Goal: Task Accomplishment & Management: Manage account settings

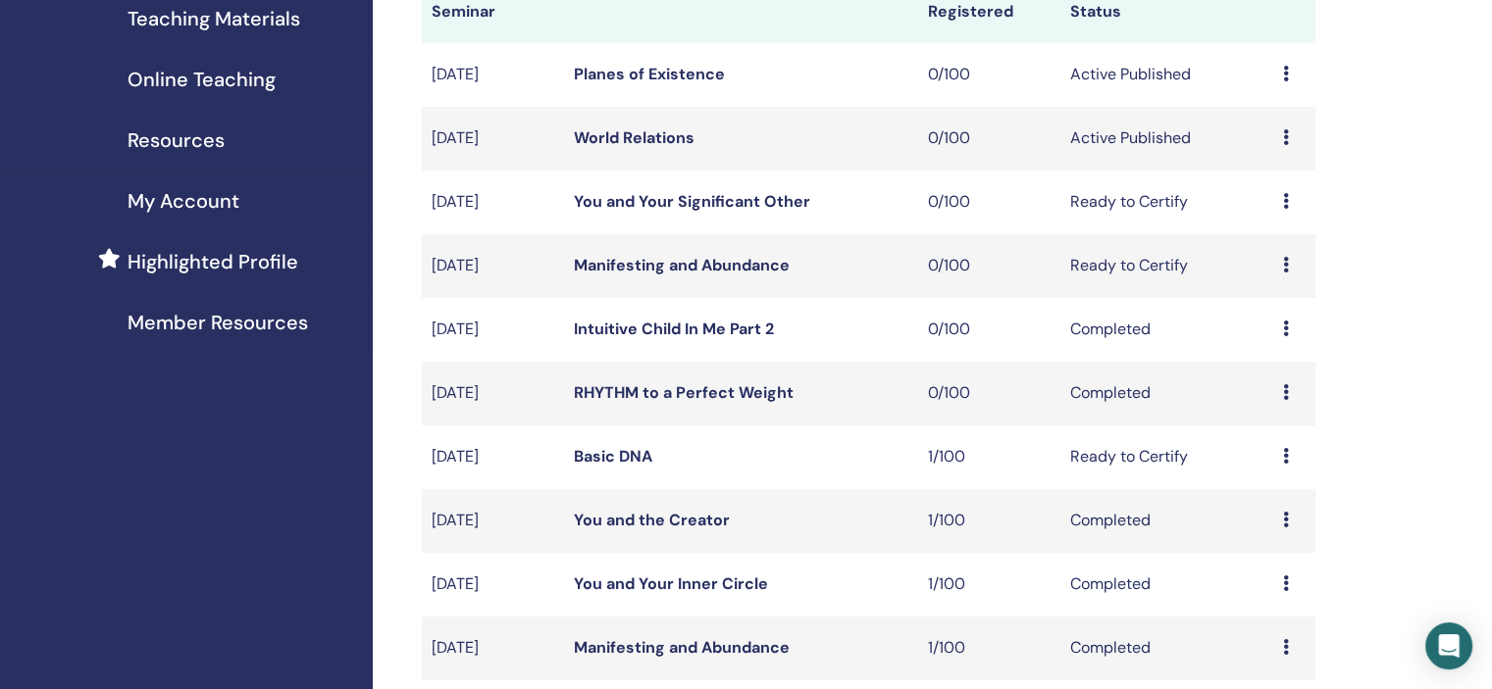
scroll to position [294, 0]
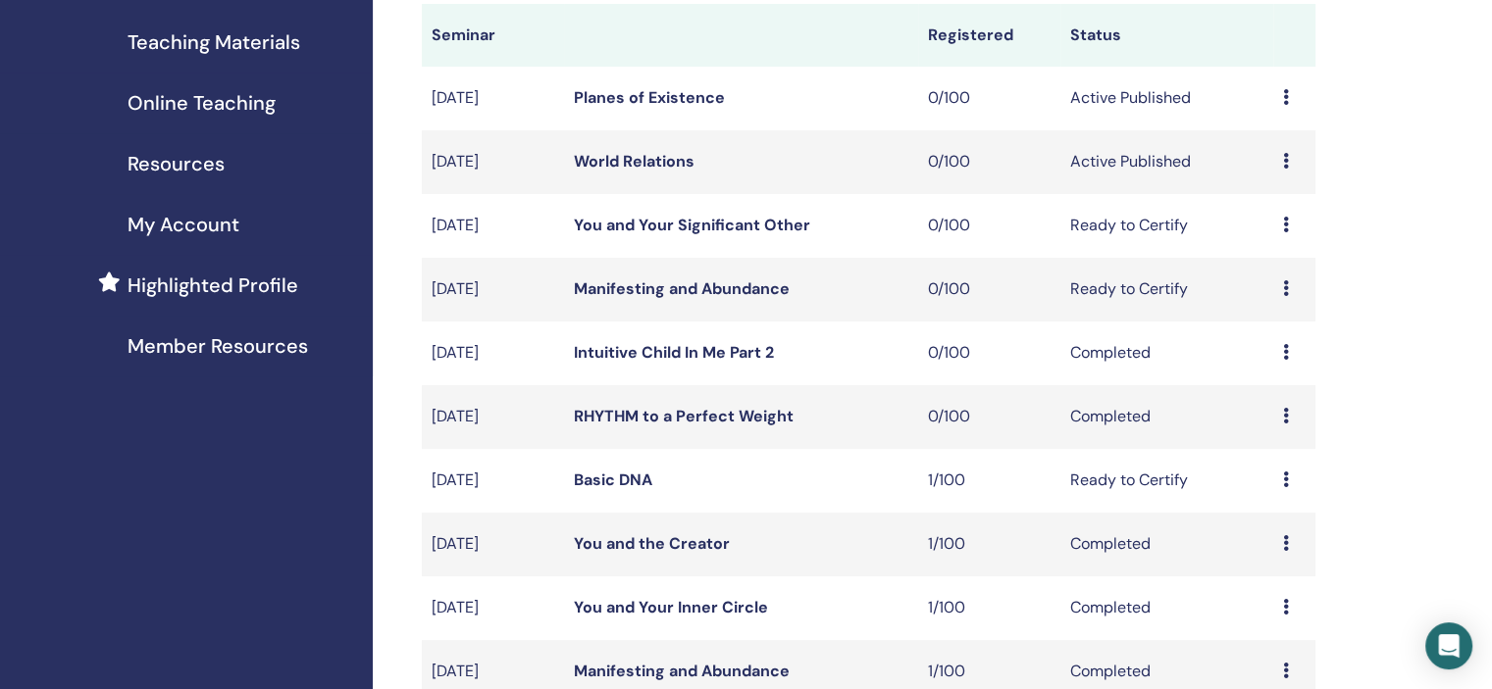
click at [1287, 153] on icon at bounding box center [1286, 161] width 6 height 16
click at [1255, 195] on link "Edit" at bounding box center [1250, 198] width 28 height 21
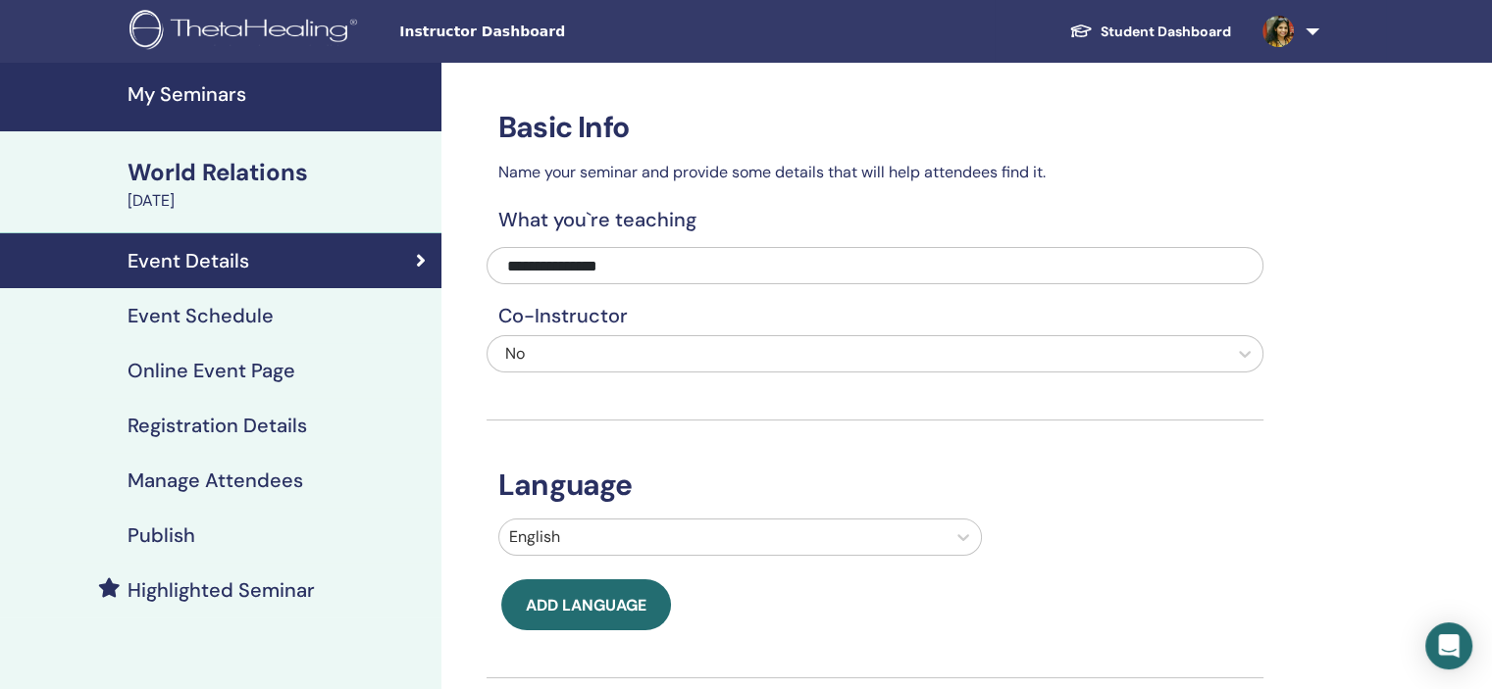
click at [291, 318] on div "Event Schedule" at bounding box center [221, 316] width 410 height 24
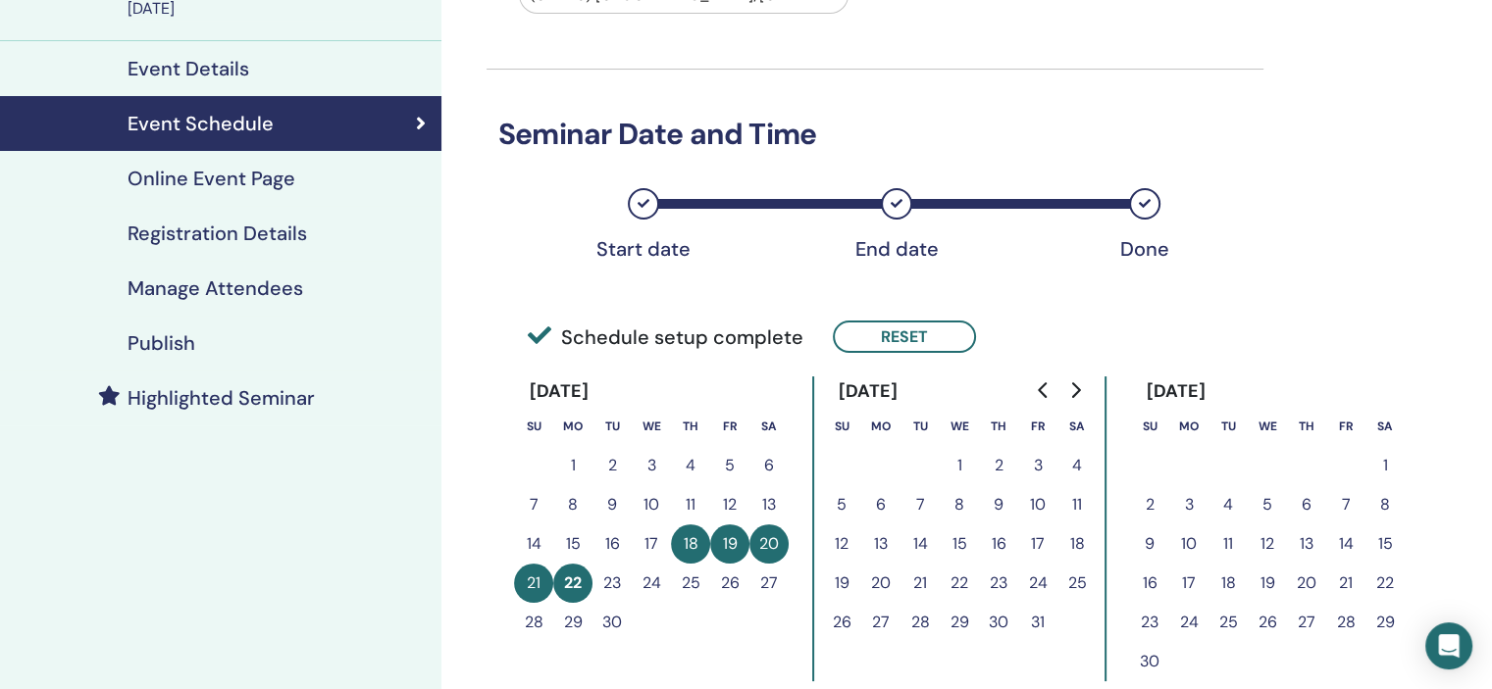
scroll to position [196, 0]
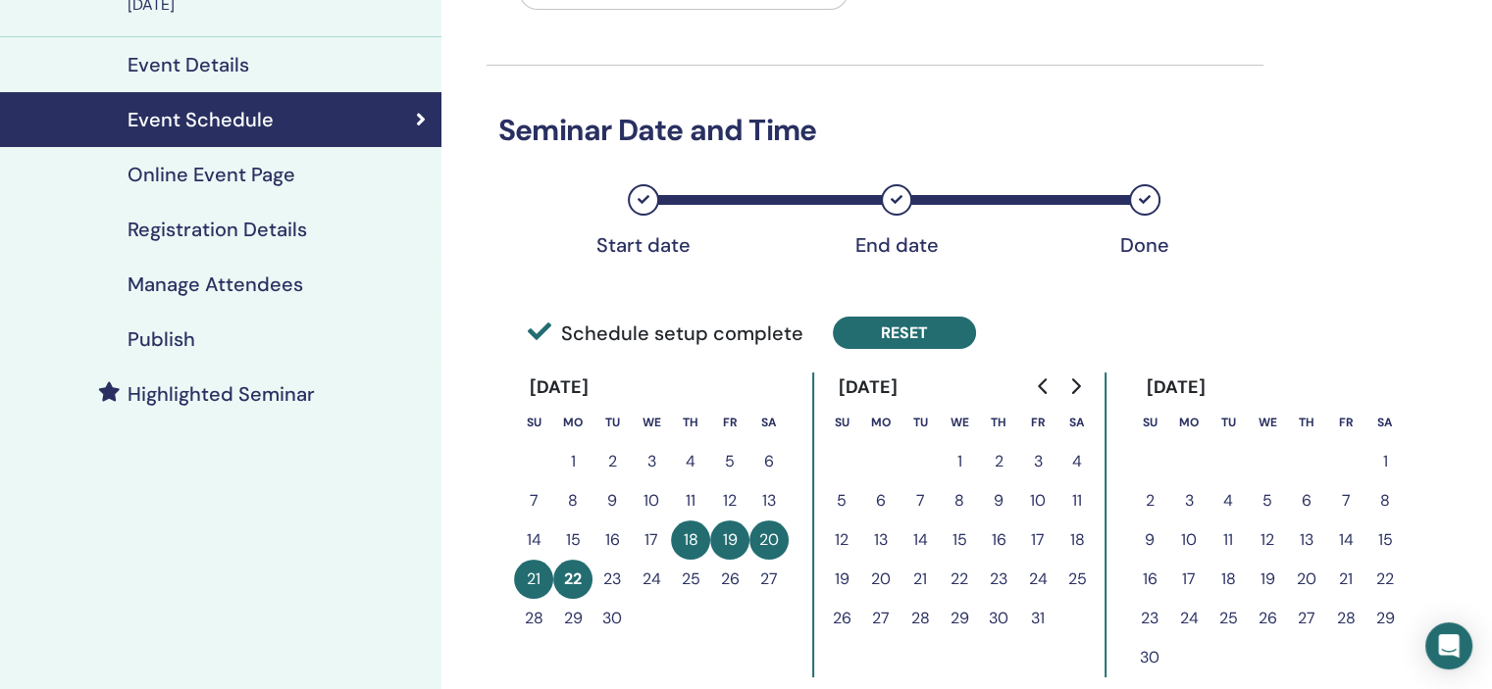
click at [918, 322] on button "Reset" at bounding box center [904, 333] width 143 height 32
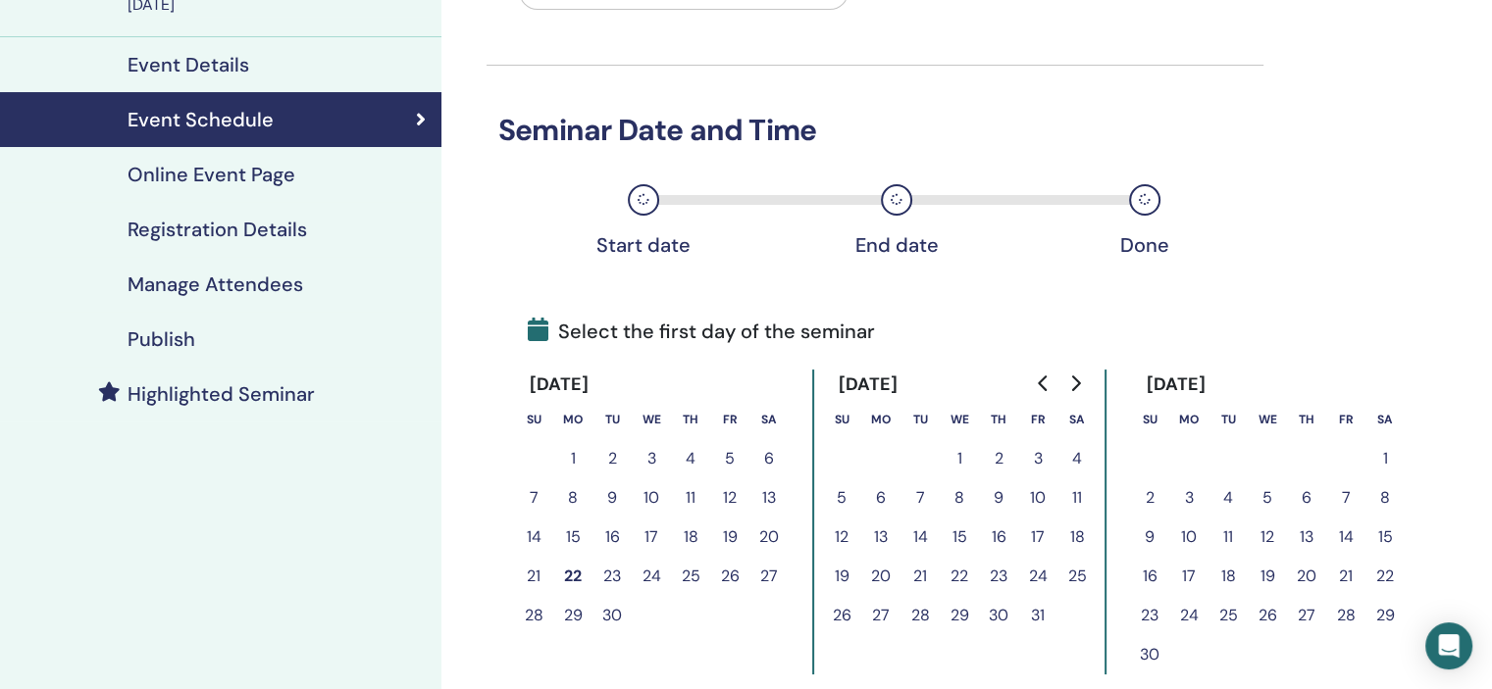
click at [1037, 532] on button "17" at bounding box center [1037, 537] width 39 height 39
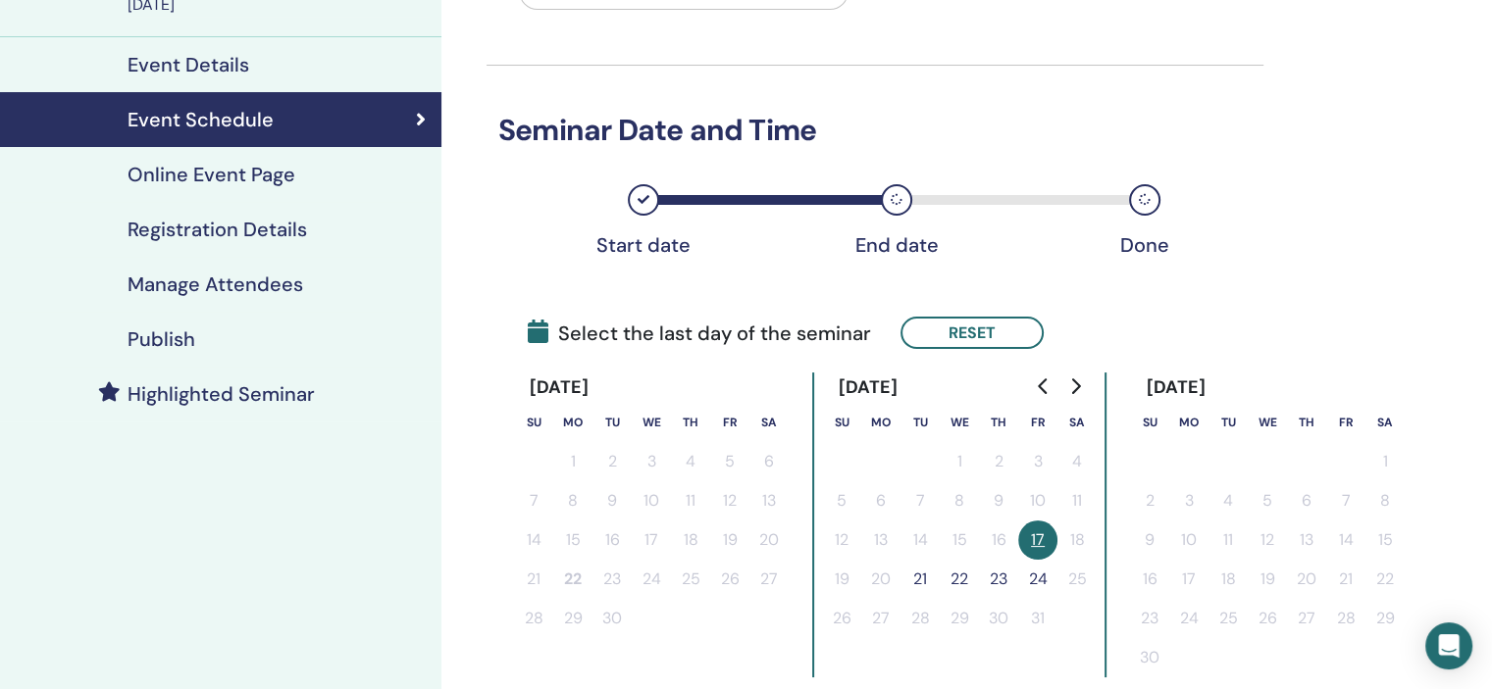
click at [914, 576] on button "21" at bounding box center [919, 579] width 39 height 39
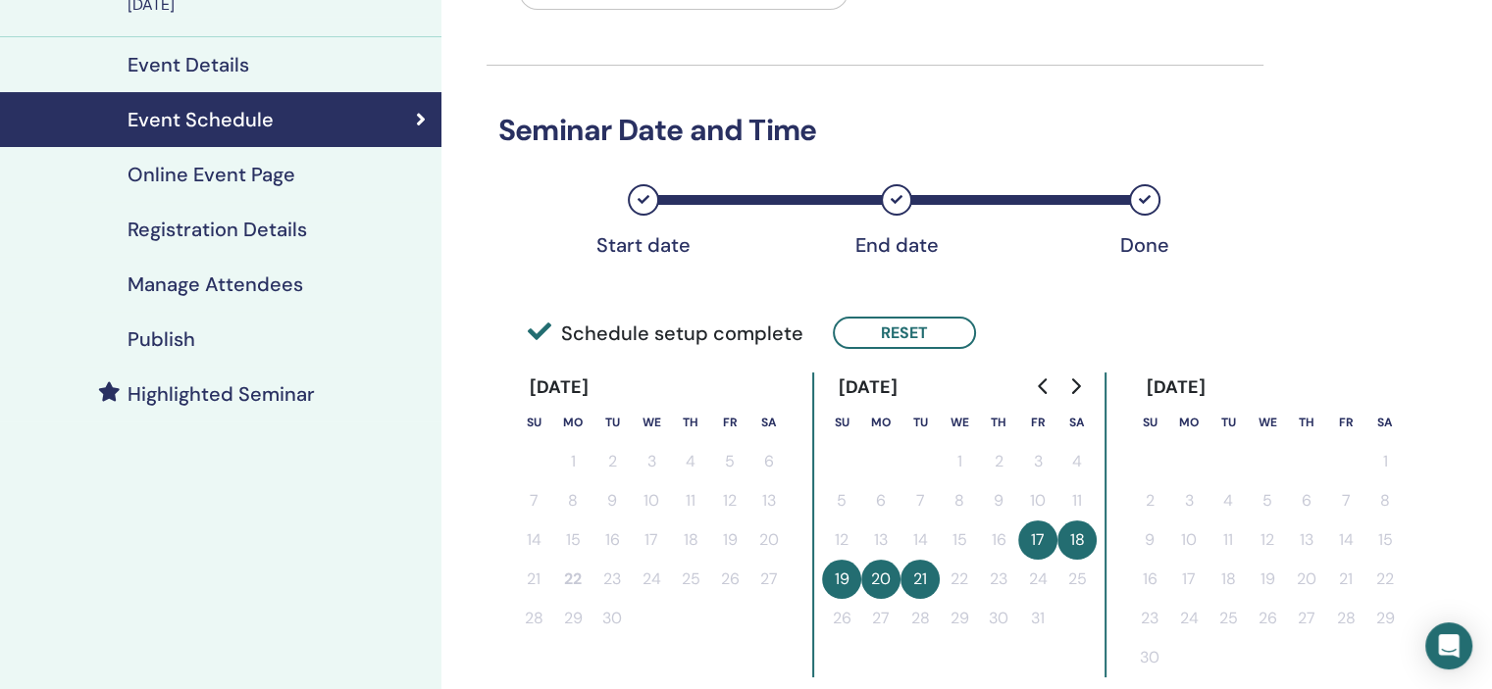
scroll to position [392, 0]
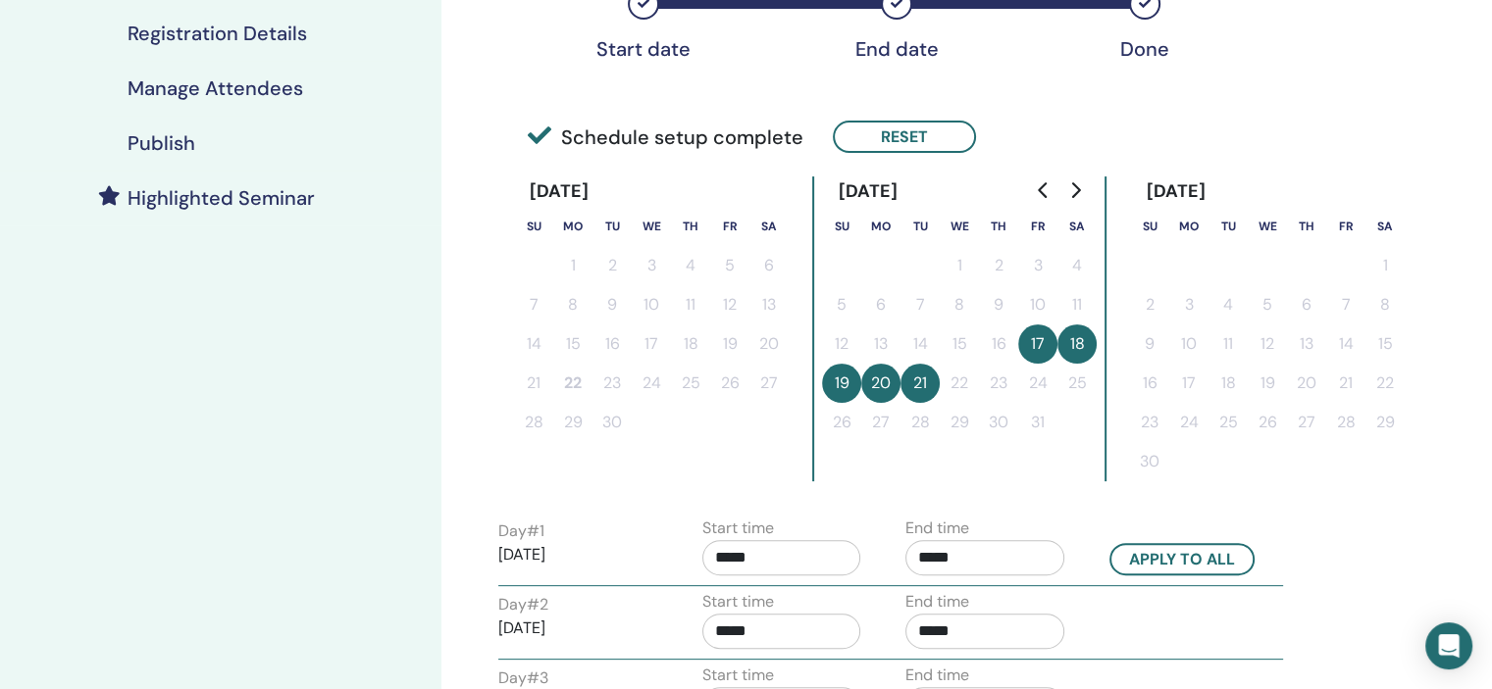
click at [787, 557] on input "*****" at bounding box center [781, 557] width 159 height 35
click at [794, 434] on span "▲" at bounding box center [802, 436] width 39 height 39
type input "*****"
click at [1047, 551] on input "*****" at bounding box center [984, 557] width 159 height 35
click at [1011, 436] on span "▲" at bounding box center [1005, 436] width 39 height 39
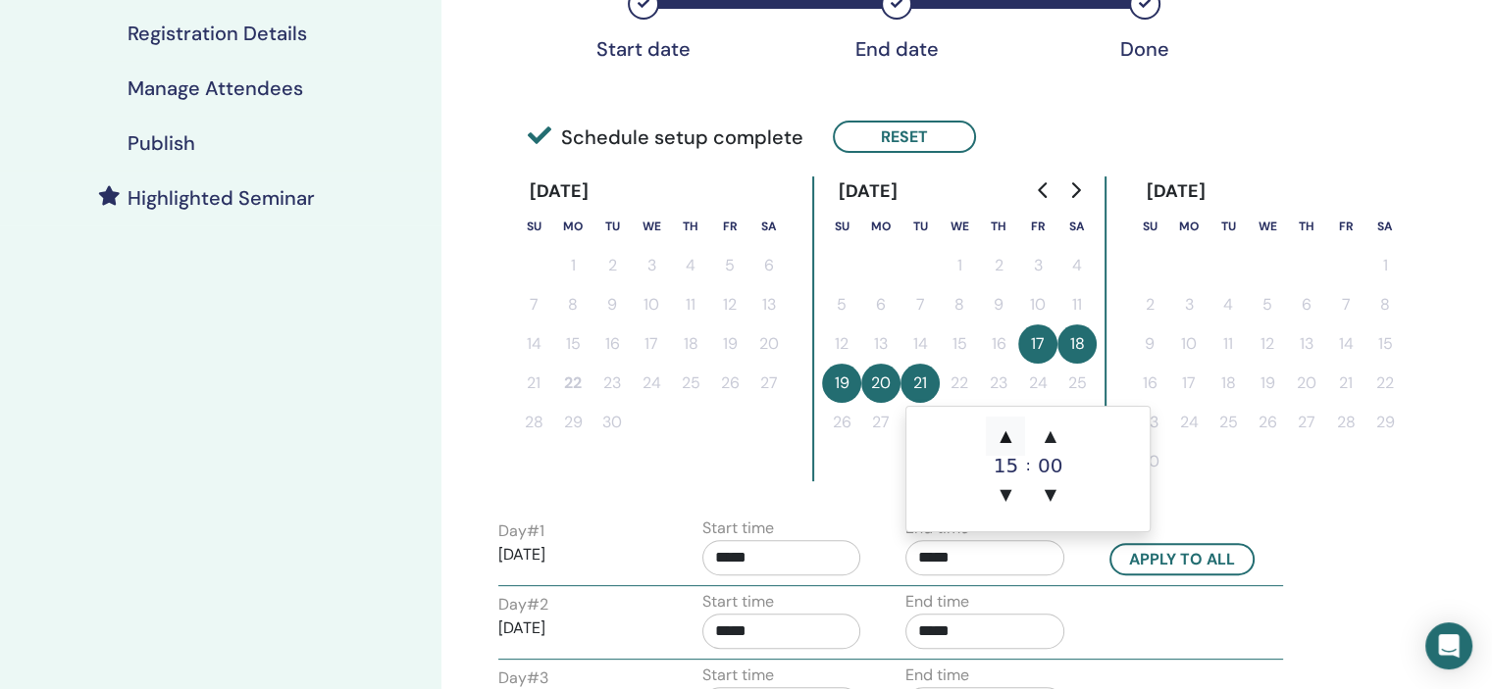
type input "*****"
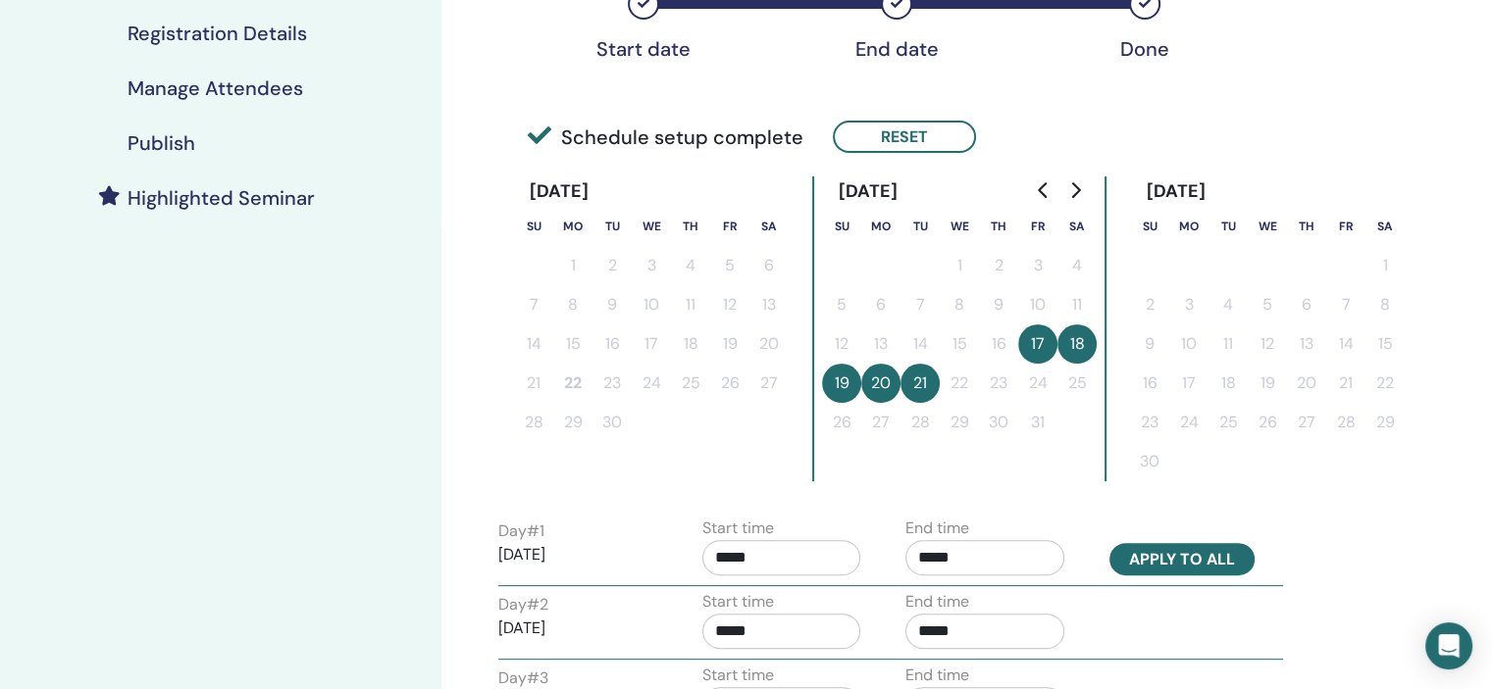
click at [1216, 555] on button "Apply to all" at bounding box center [1181, 559] width 145 height 32
type input "*****"
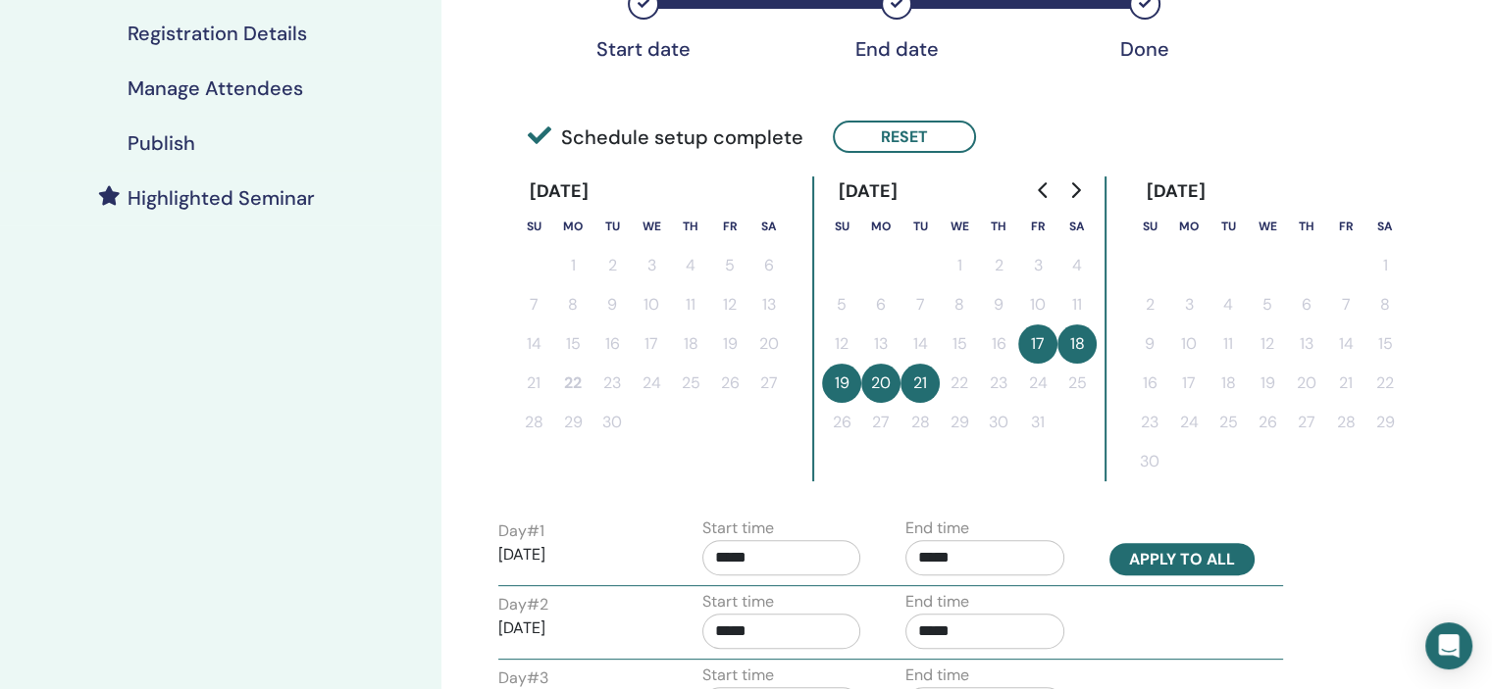
type input "*****"
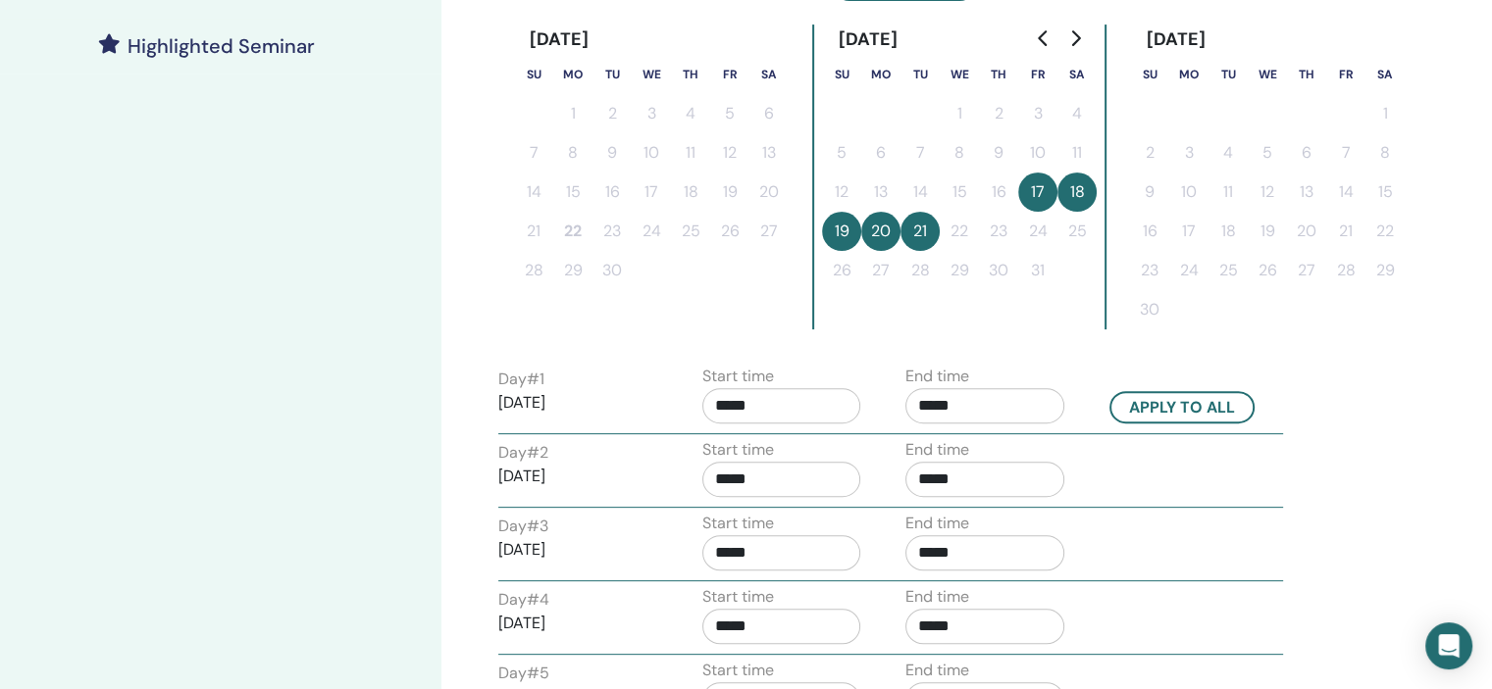
scroll to position [686, 0]
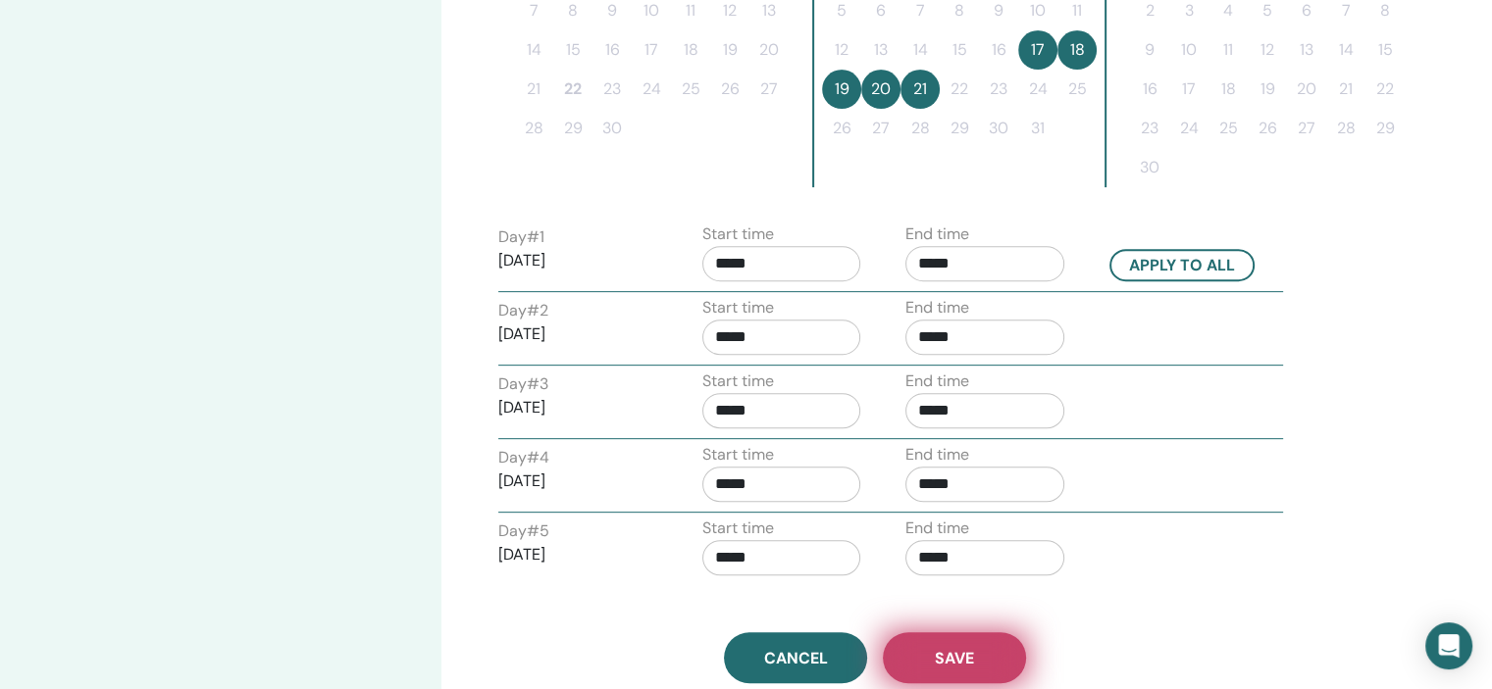
click at [976, 644] on button "Save" at bounding box center [954, 658] width 143 height 51
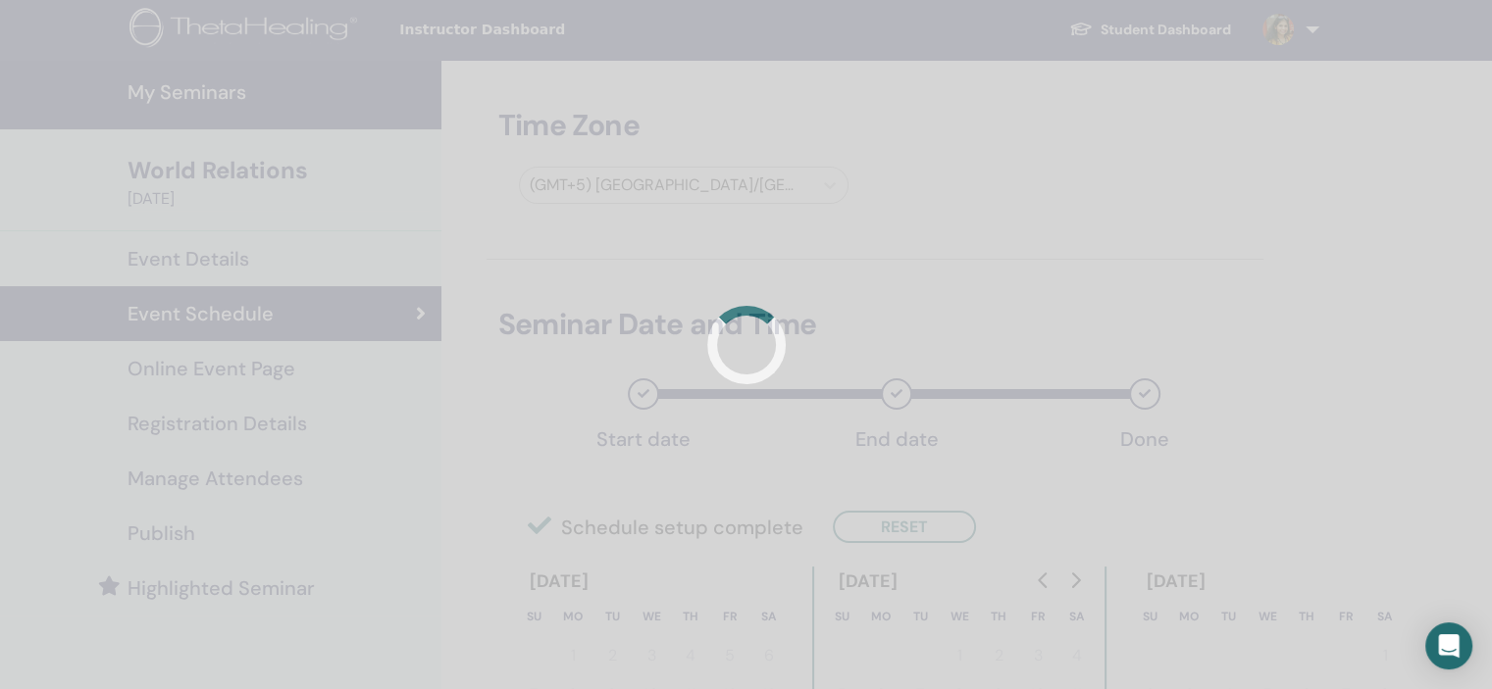
scroll to position [0, 0]
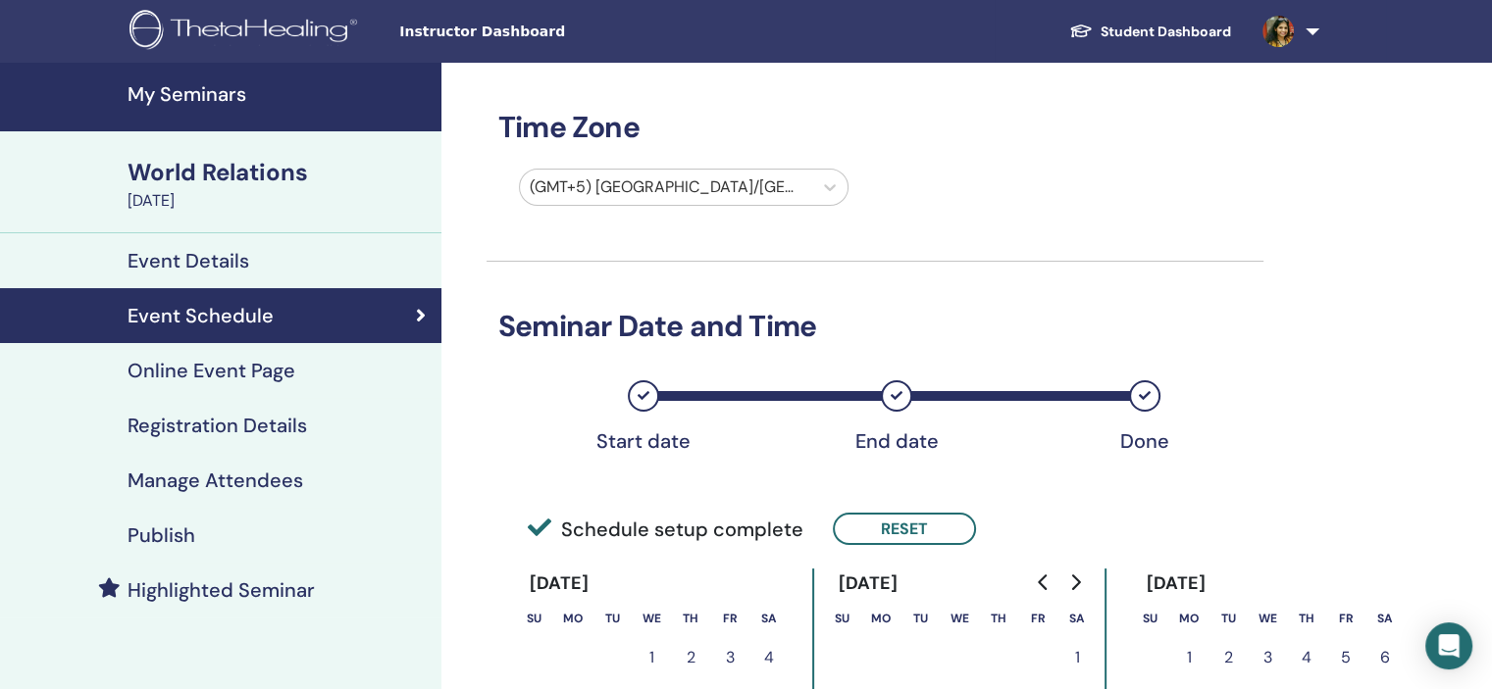
click at [266, 423] on h4 "Registration Details" at bounding box center [216, 426] width 179 height 24
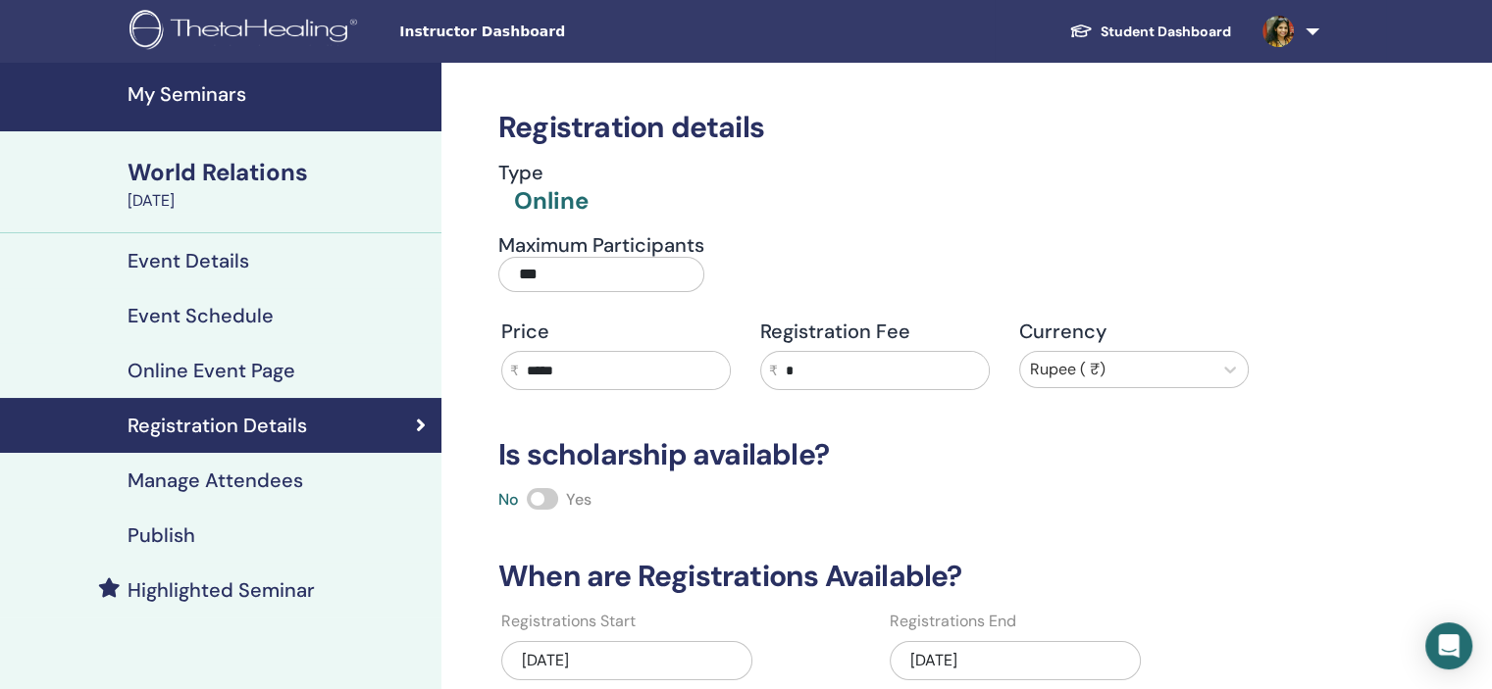
click at [1017, 669] on div "[DATE]" at bounding box center [1014, 660] width 251 height 39
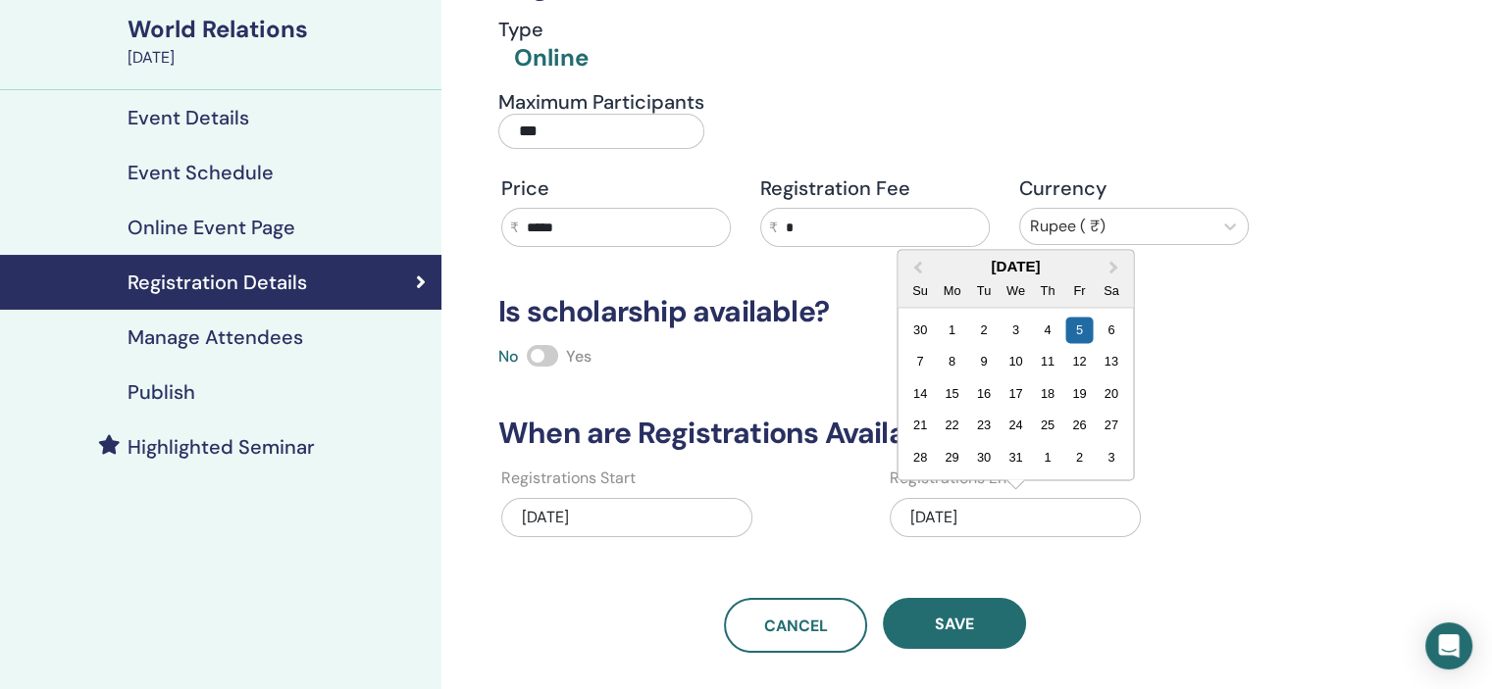
scroll to position [196, 0]
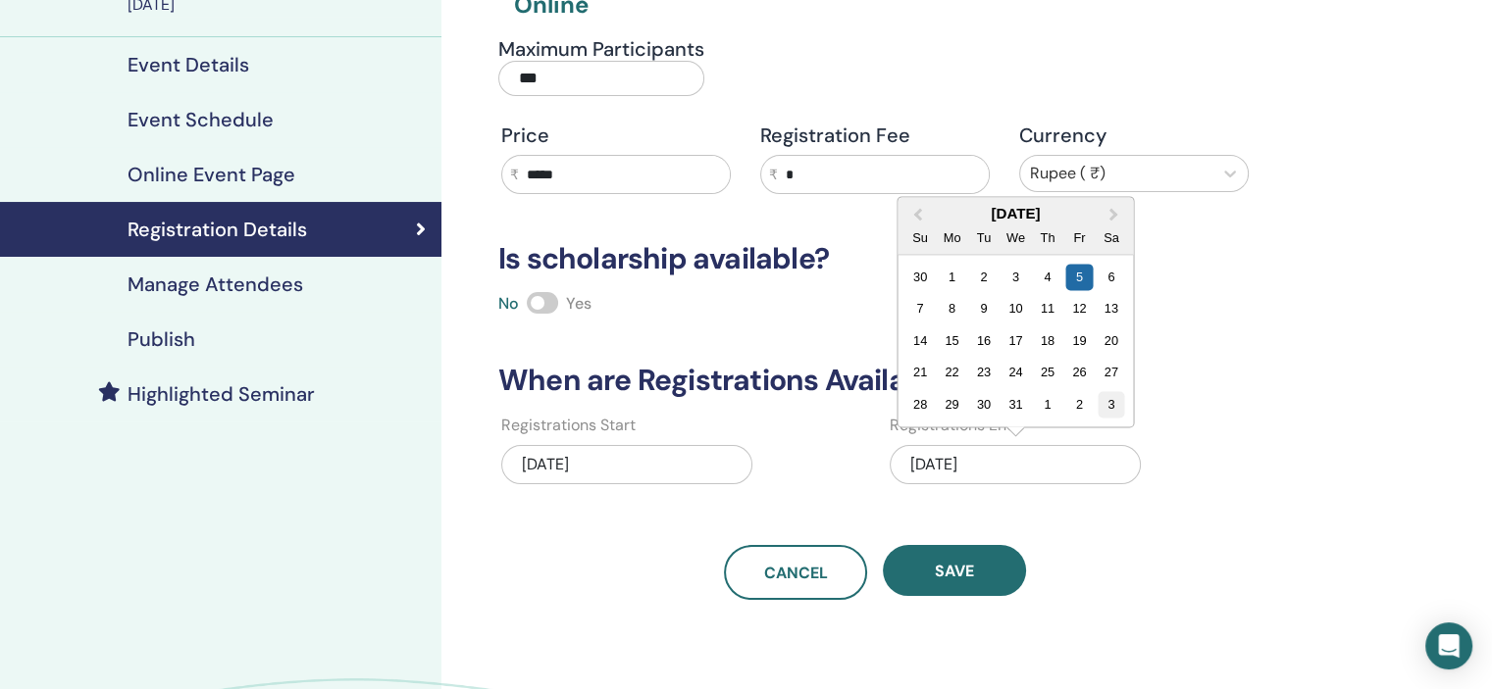
click at [1106, 402] on div "3" at bounding box center [1110, 404] width 26 height 26
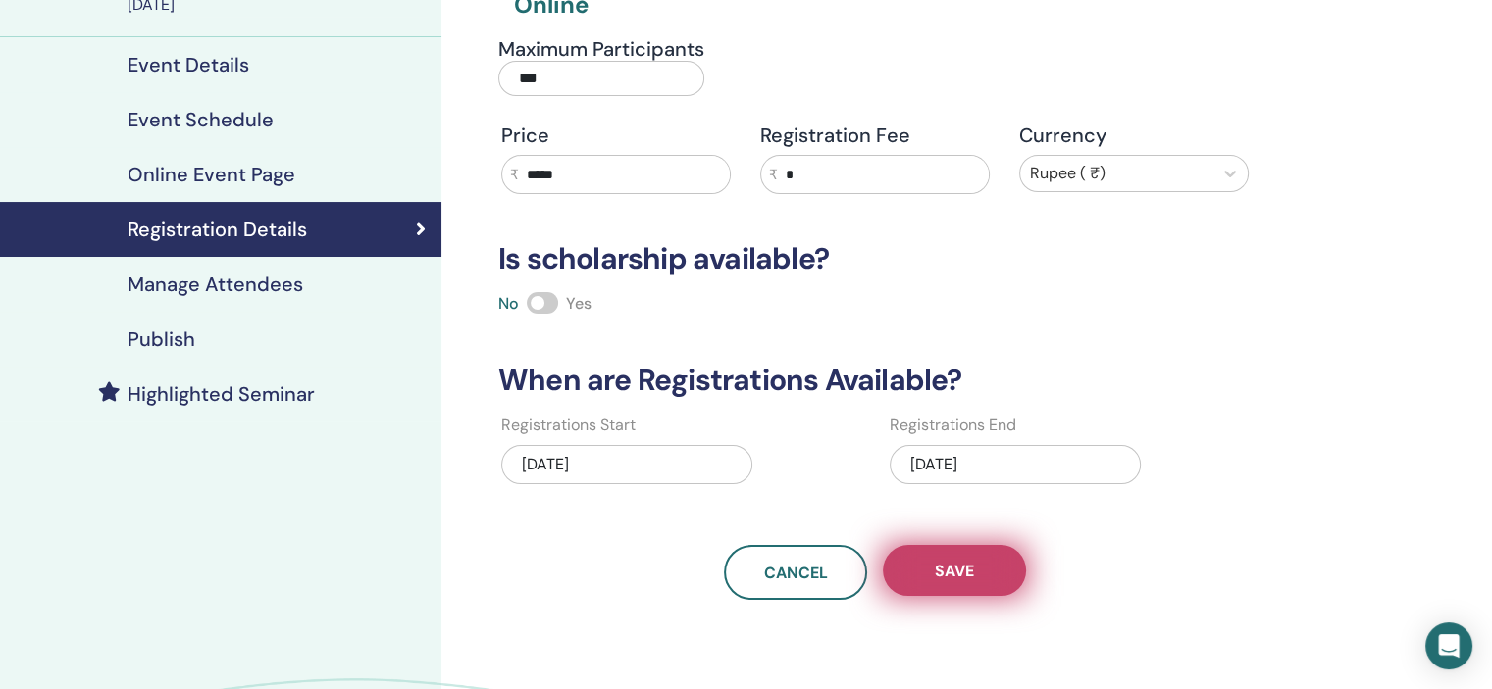
click at [1000, 554] on button "Save" at bounding box center [954, 570] width 143 height 51
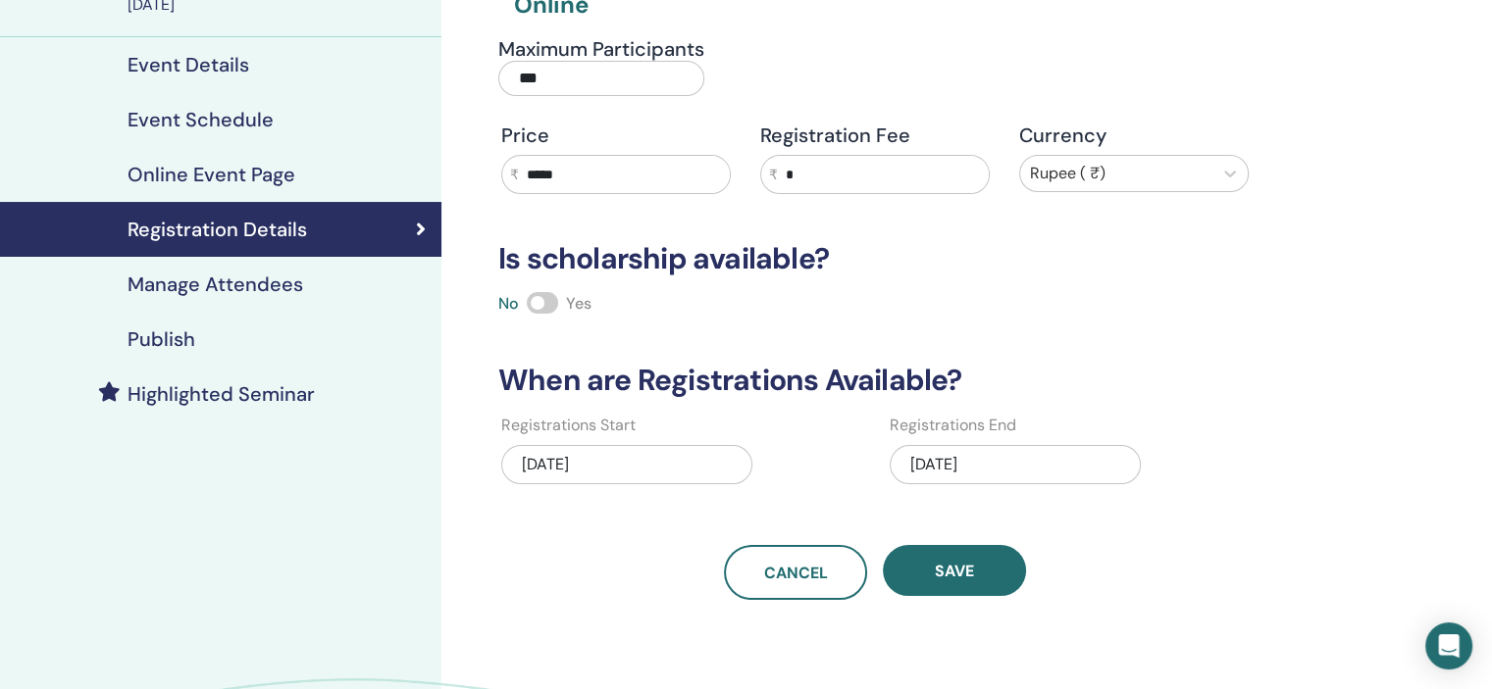
click at [227, 323] on link "Publish" at bounding box center [220, 339] width 441 height 55
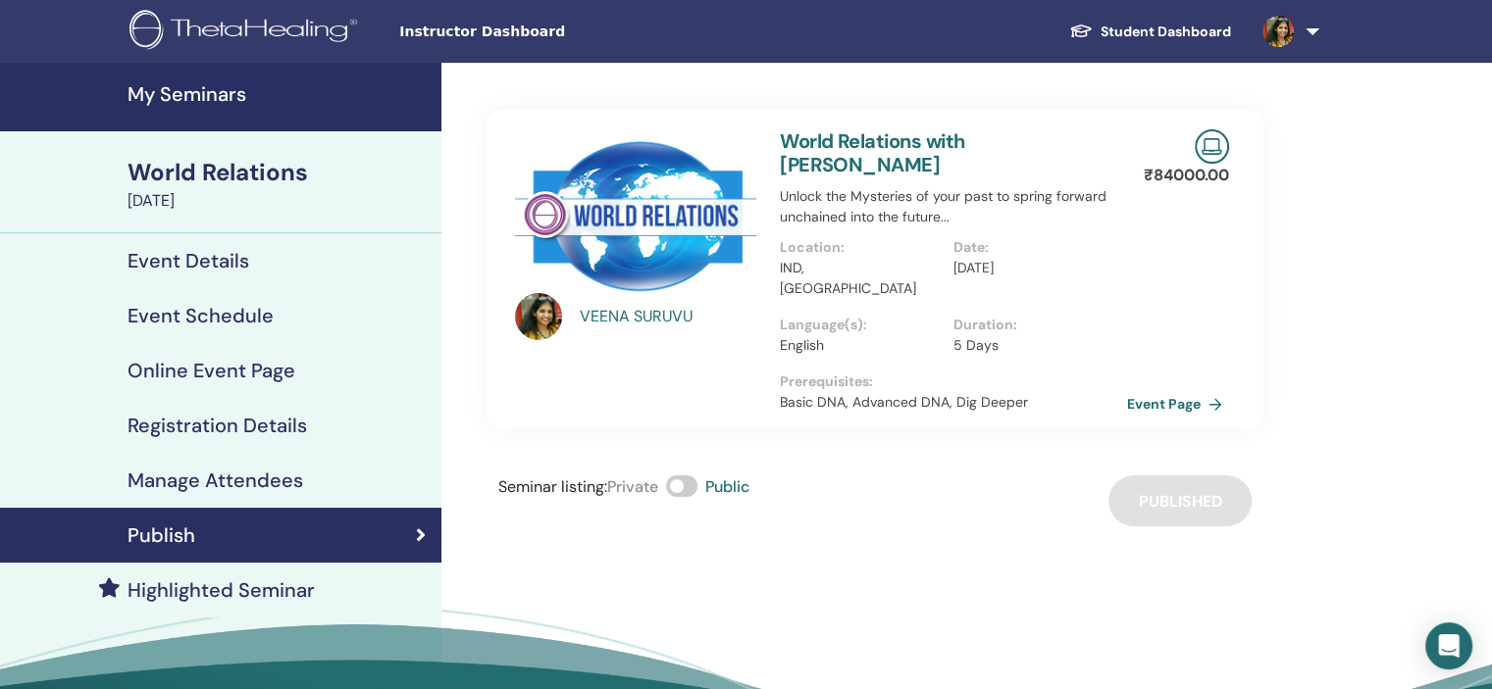
click at [223, 91] on h4 "My Seminars" at bounding box center [278, 94] width 302 height 24
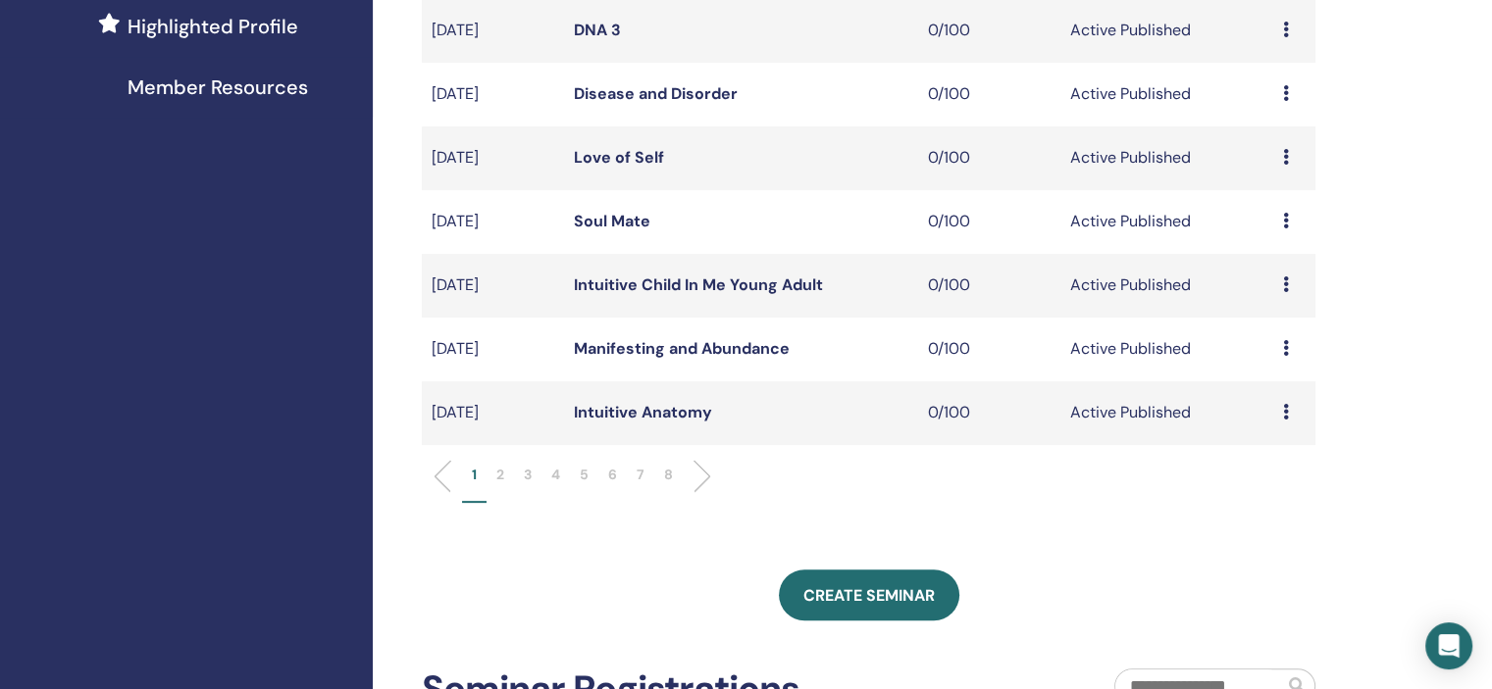
scroll to position [588, 0]
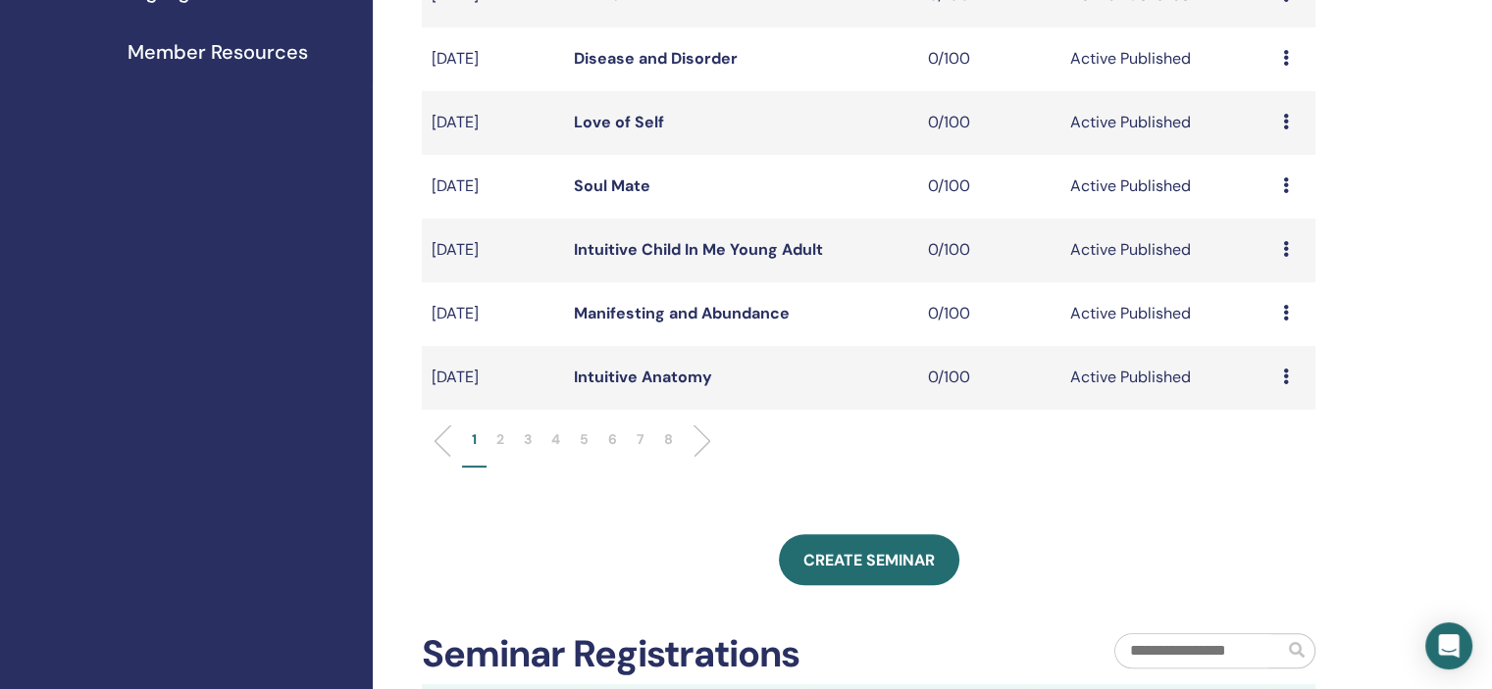
click at [579, 436] on li "5" at bounding box center [584, 449] width 28 height 38
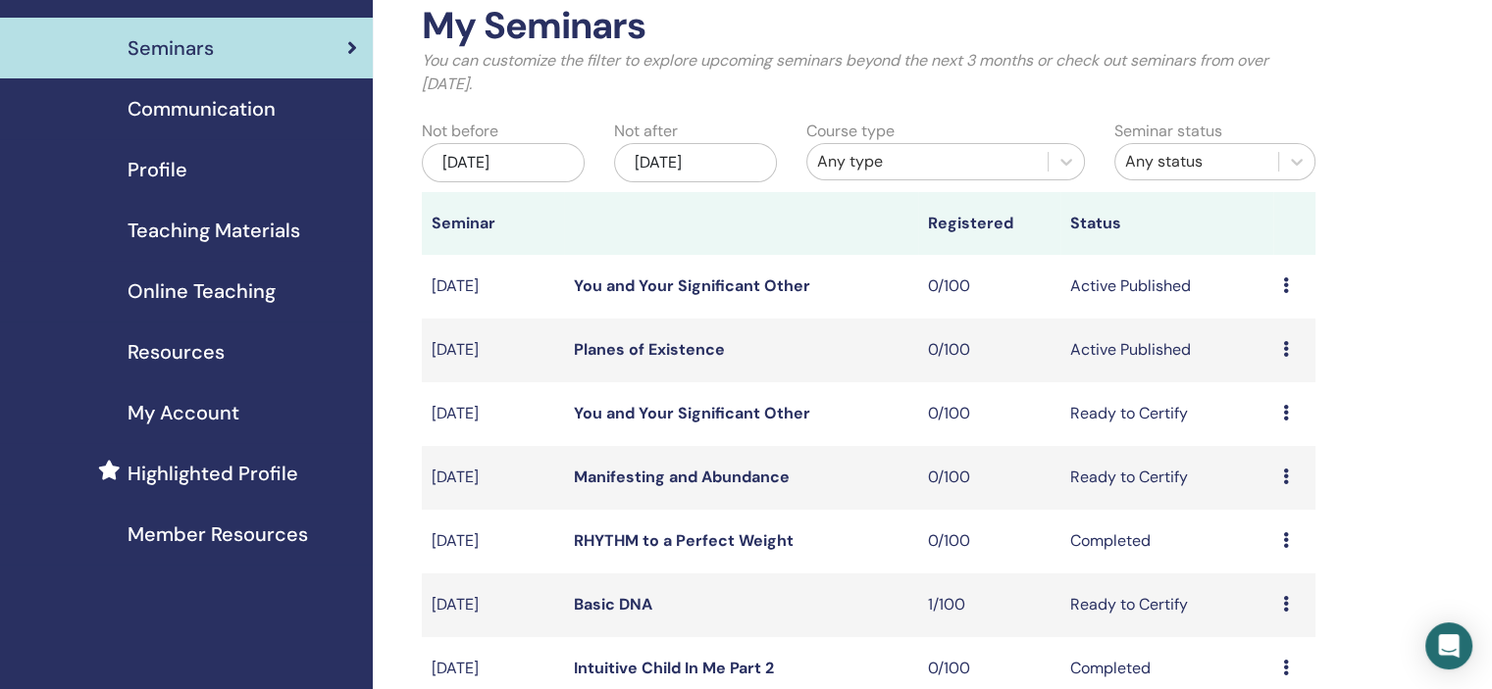
scroll to position [98, 0]
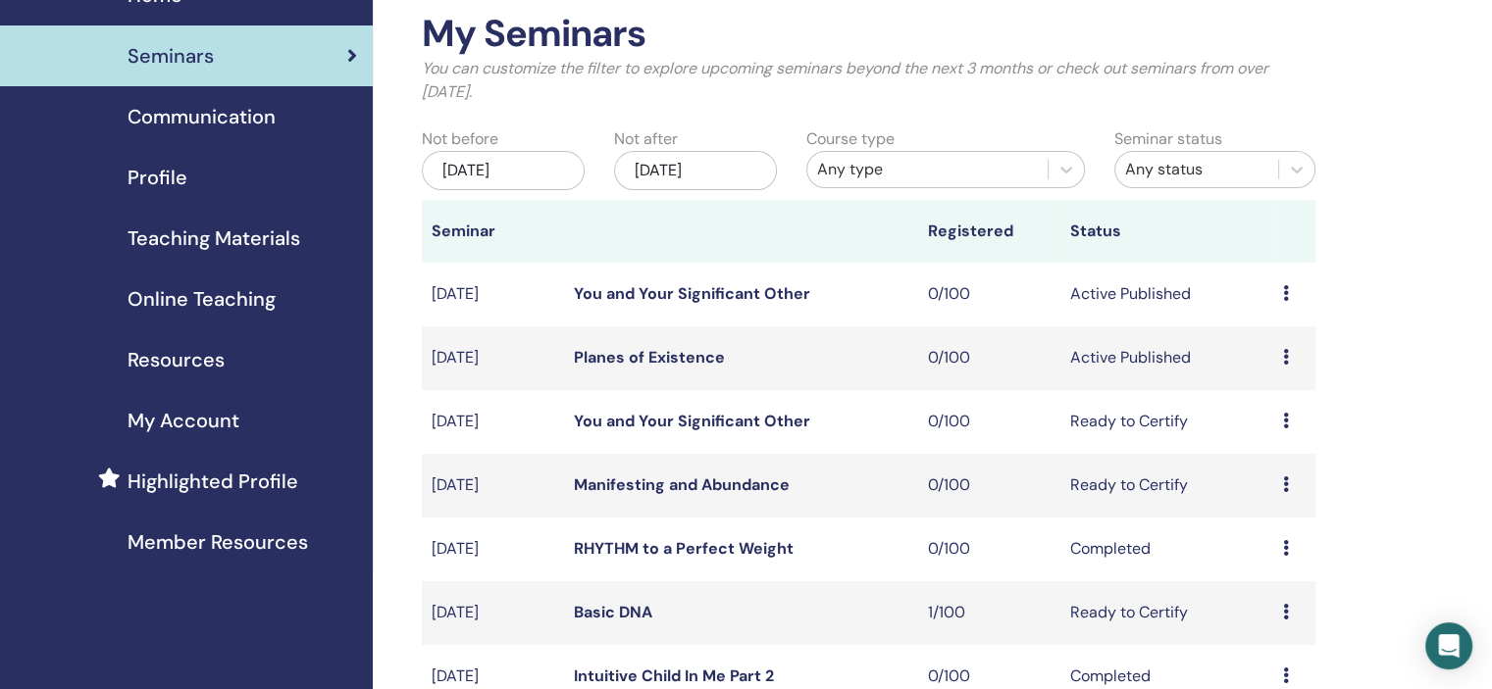
click at [1283, 352] on icon at bounding box center [1286, 357] width 6 height 16
click at [1249, 394] on link "Edit" at bounding box center [1246, 397] width 28 height 21
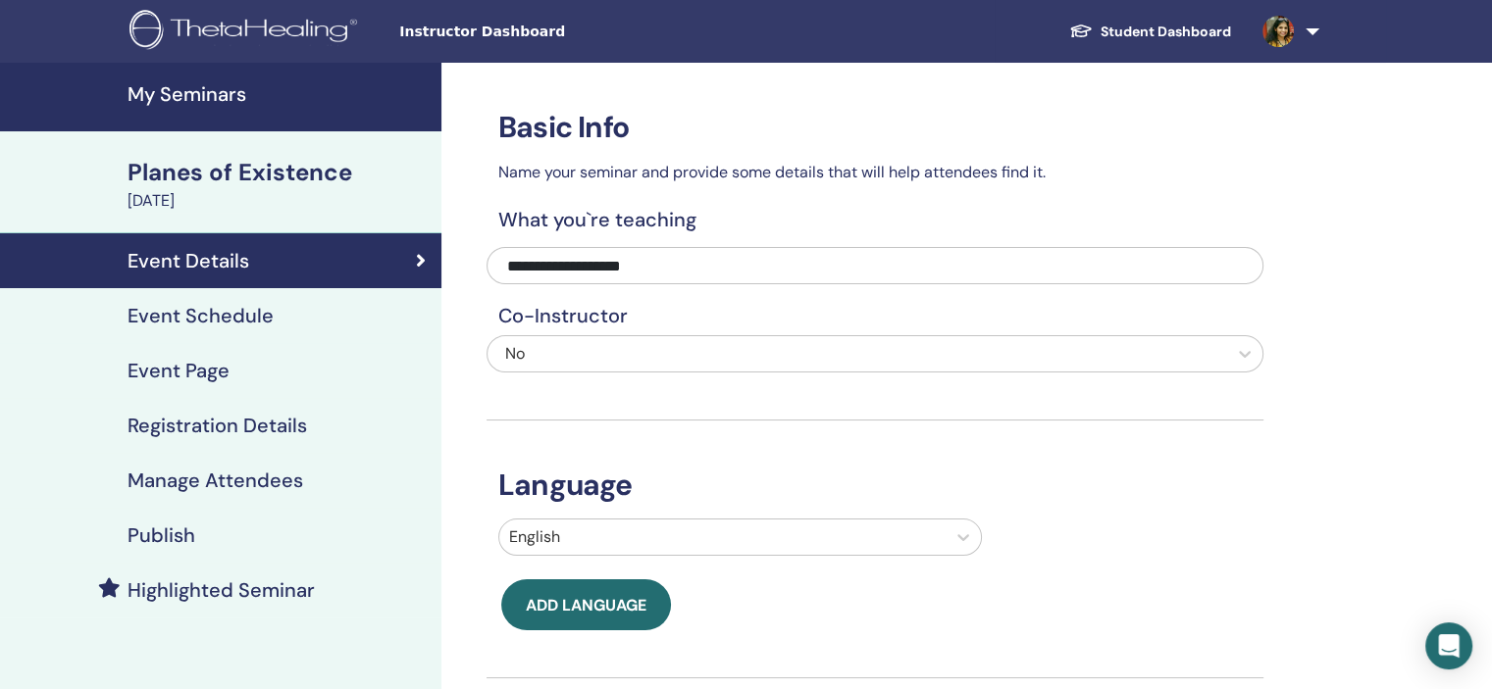
click at [312, 326] on div "Event Schedule" at bounding box center [221, 316] width 410 height 24
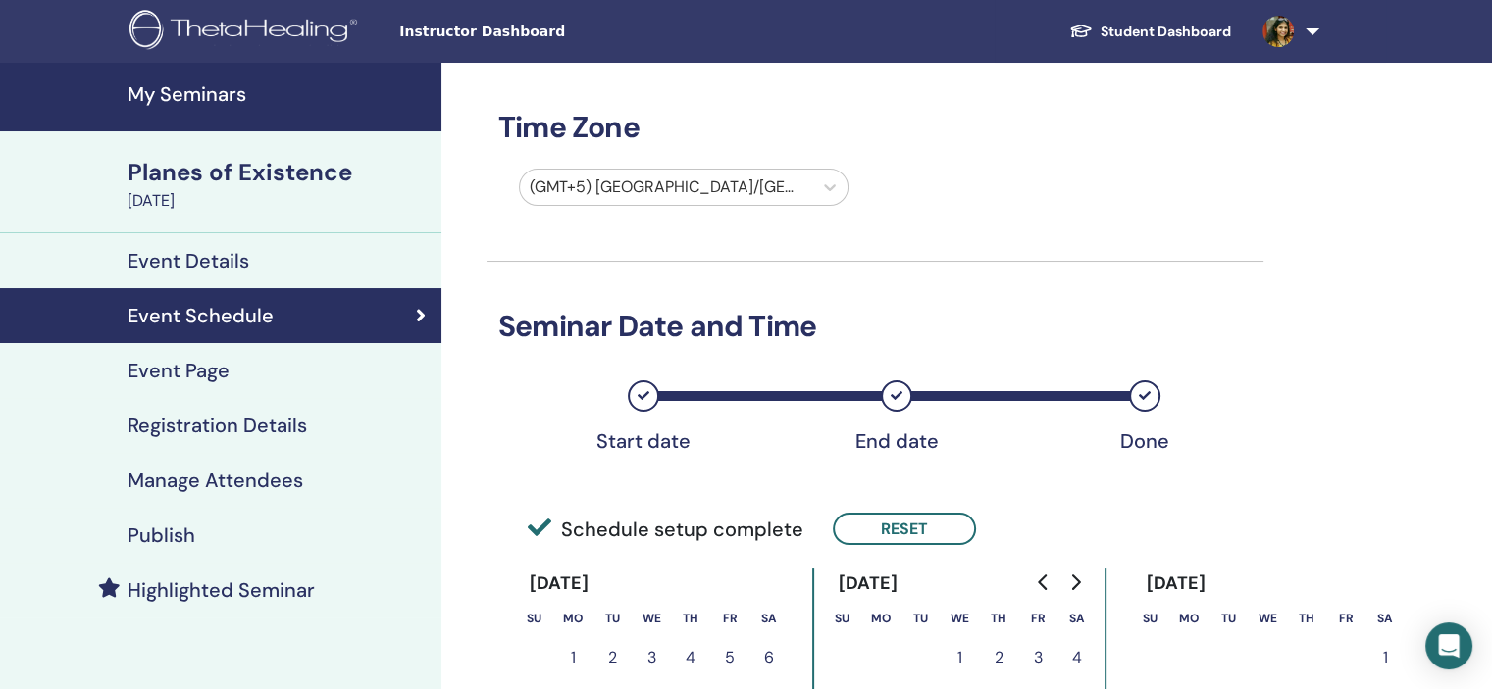
scroll to position [196, 0]
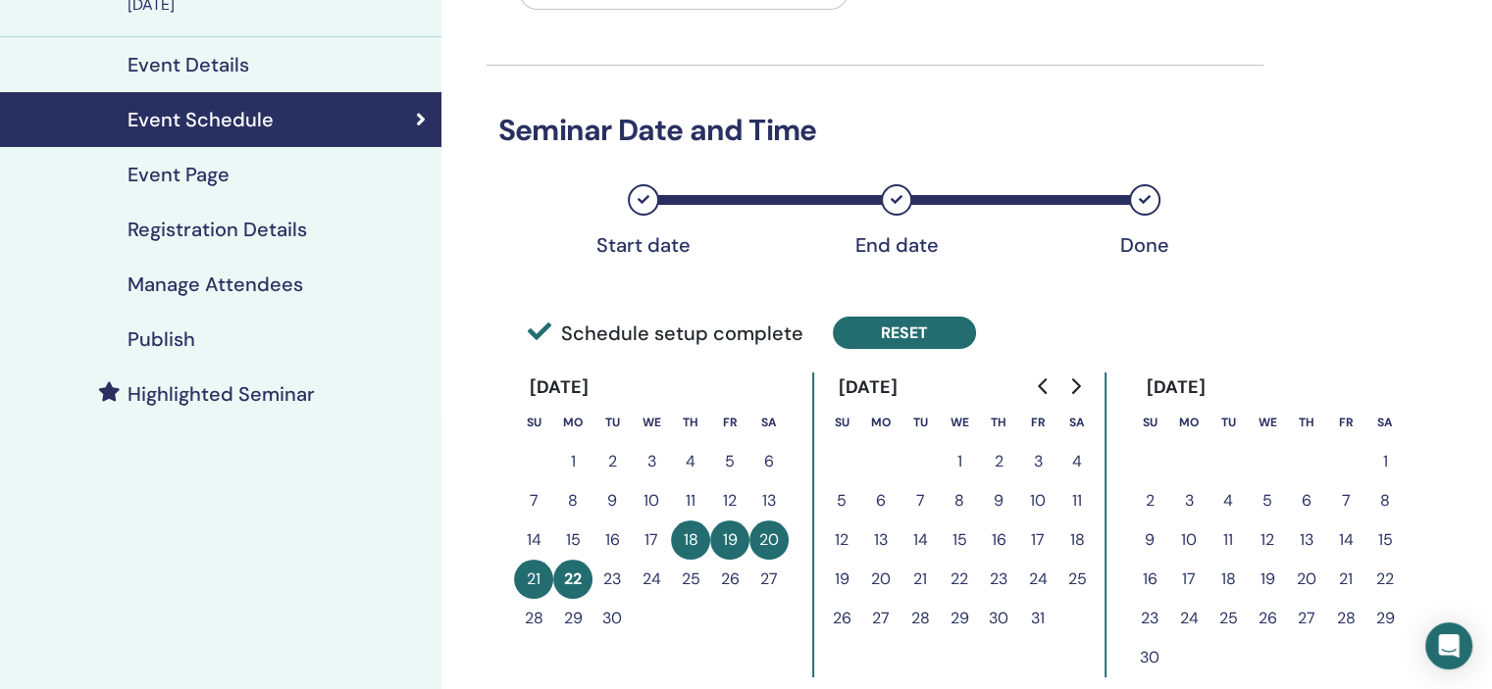
click at [895, 329] on button "Reset" at bounding box center [904, 333] width 143 height 32
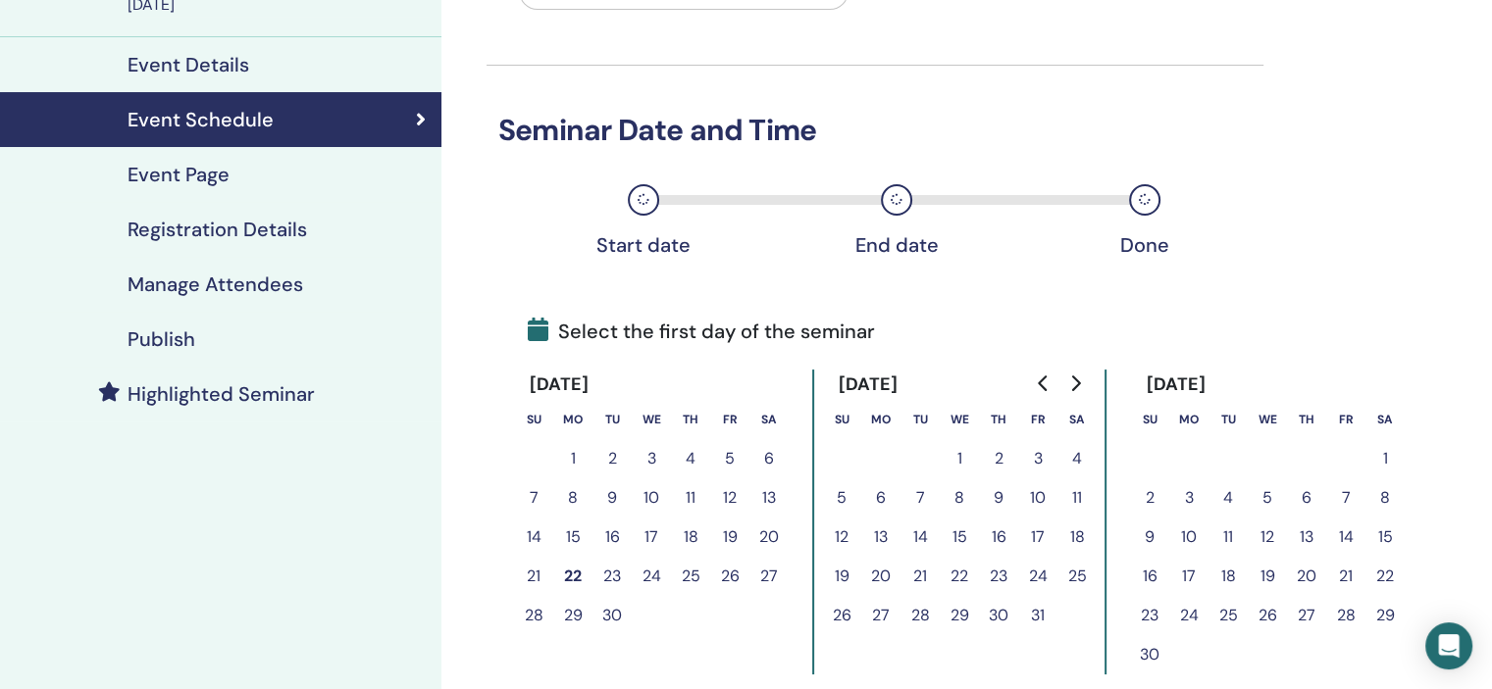
click at [1065, 381] on button "Go to next month" at bounding box center [1074, 383] width 31 height 39
click at [1273, 494] on button "10" at bounding box center [1266, 498] width 39 height 39
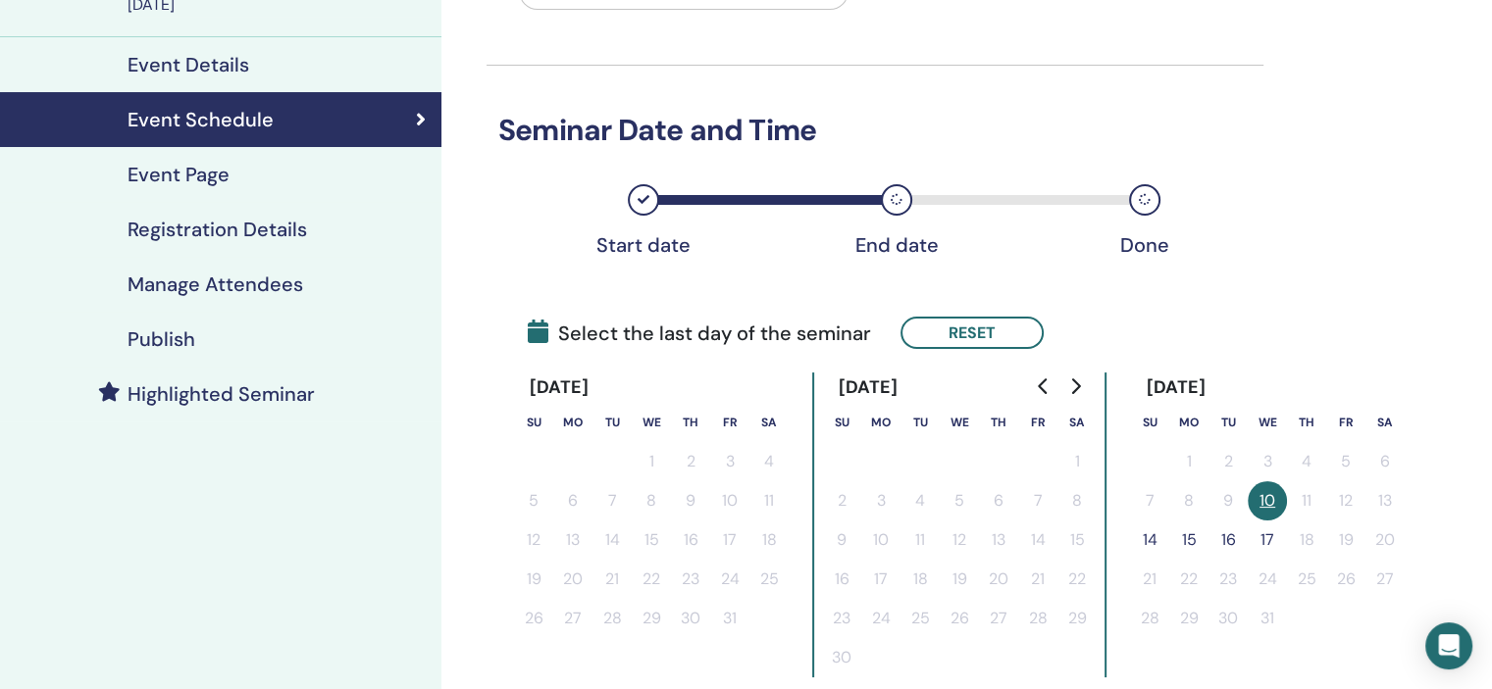
click at [1146, 532] on button "14" at bounding box center [1149, 540] width 39 height 39
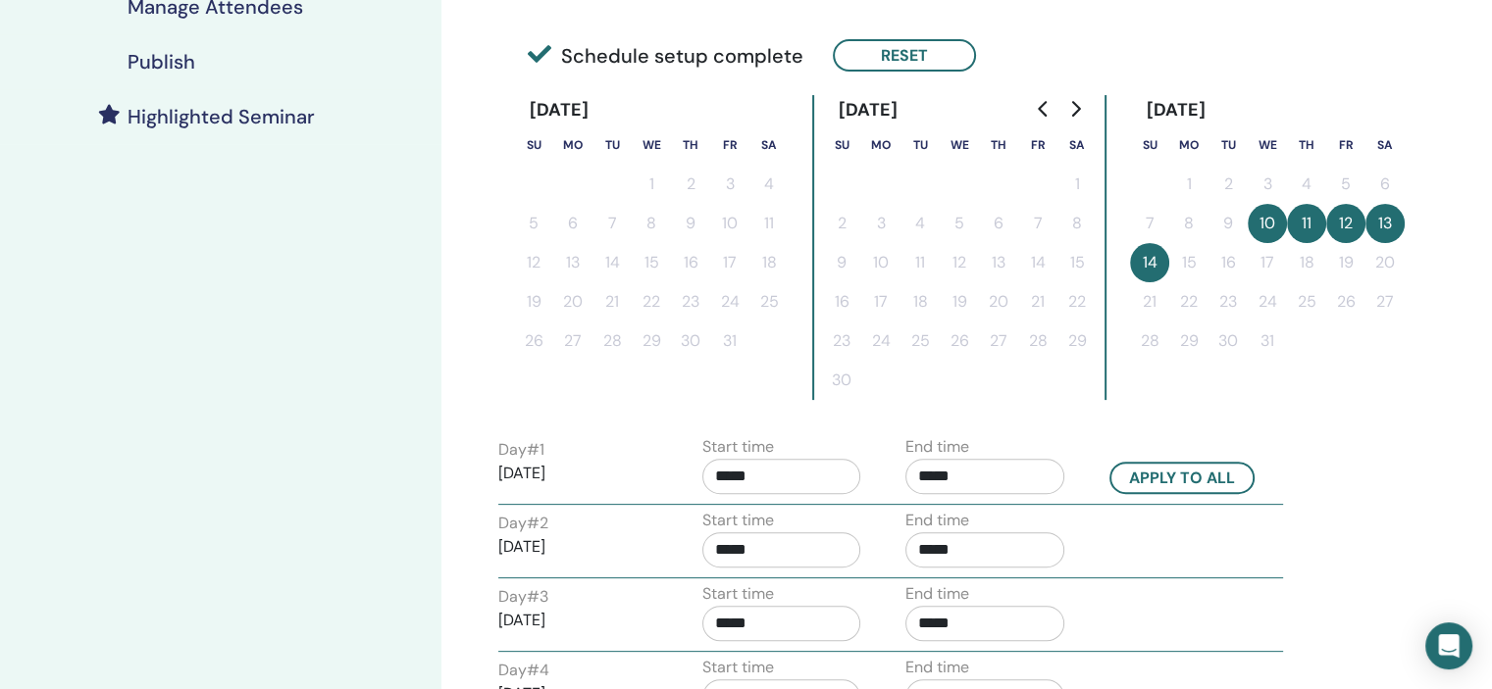
scroll to position [490, 0]
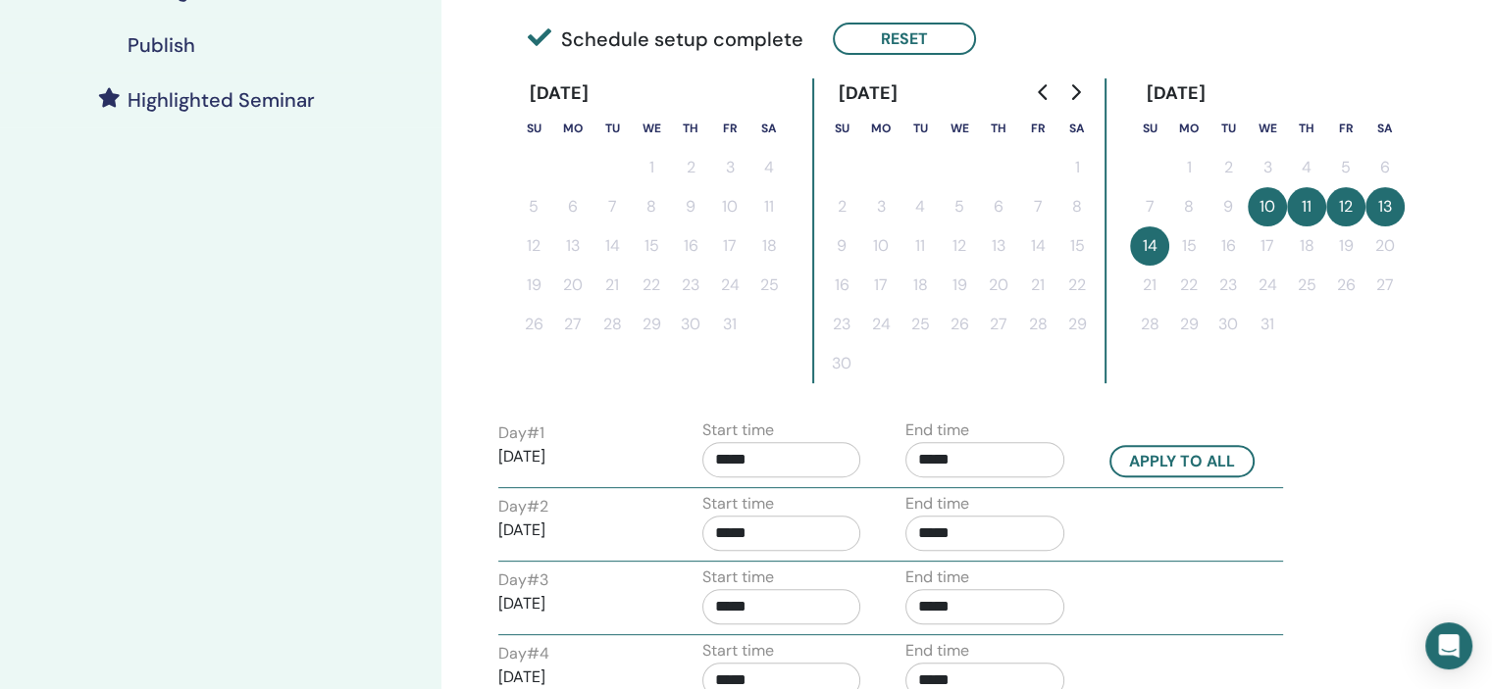
click at [781, 458] on input "*****" at bounding box center [781, 459] width 159 height 35
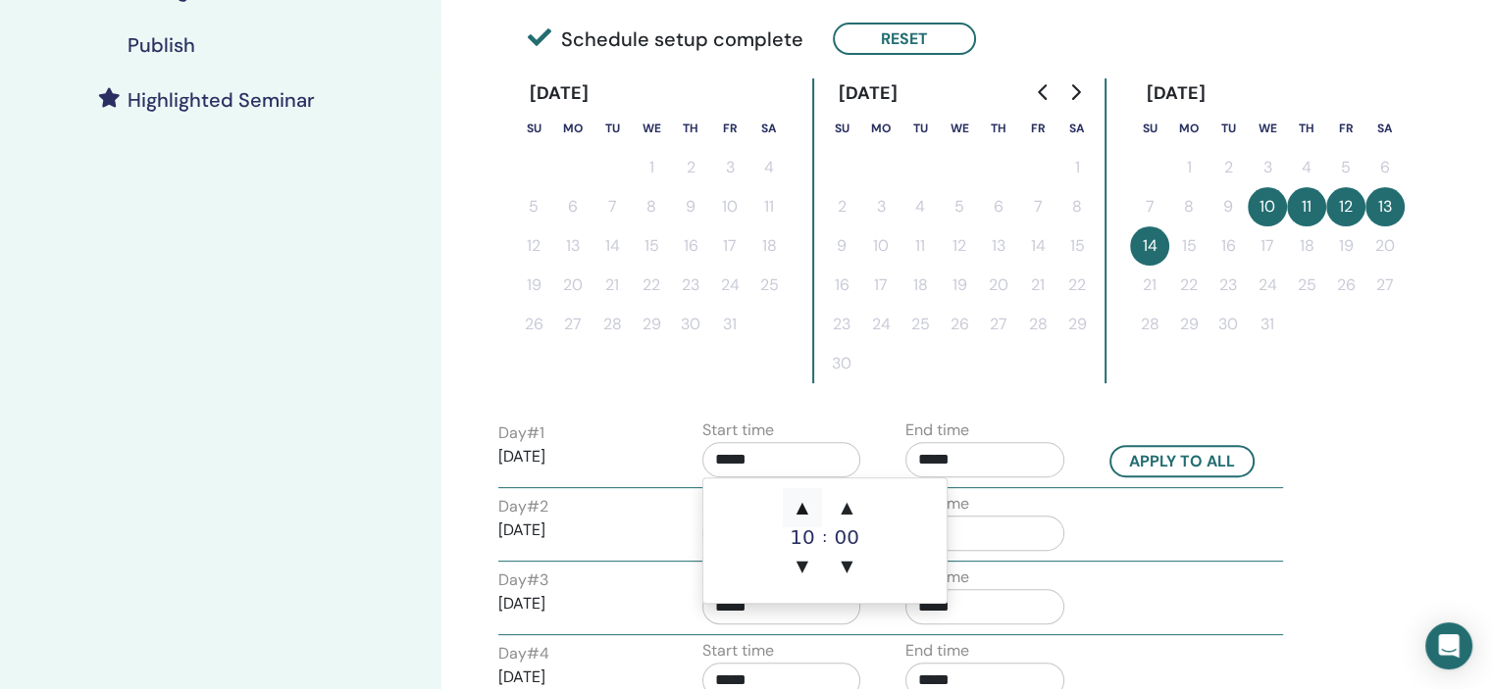
click at [805, 506] on span "▲" at bounding box center [802, 507] width 39 height 39
type input "*****"
click at [1041, 466] on input "*****" at bounding box center [984, 459] width 159 height 35
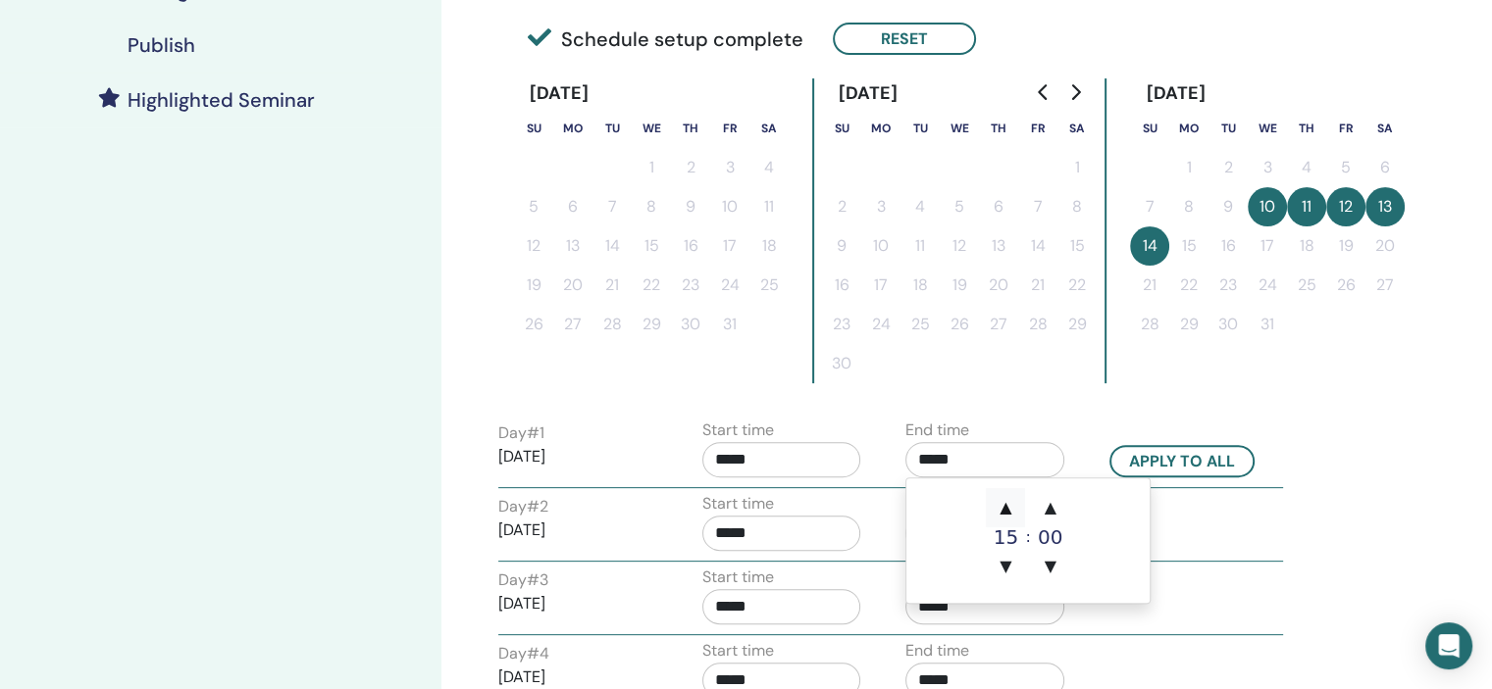
click at [1004, 494] on span "▲" at bounding box center [1005, 507] width 39 height 39
type input "*****"
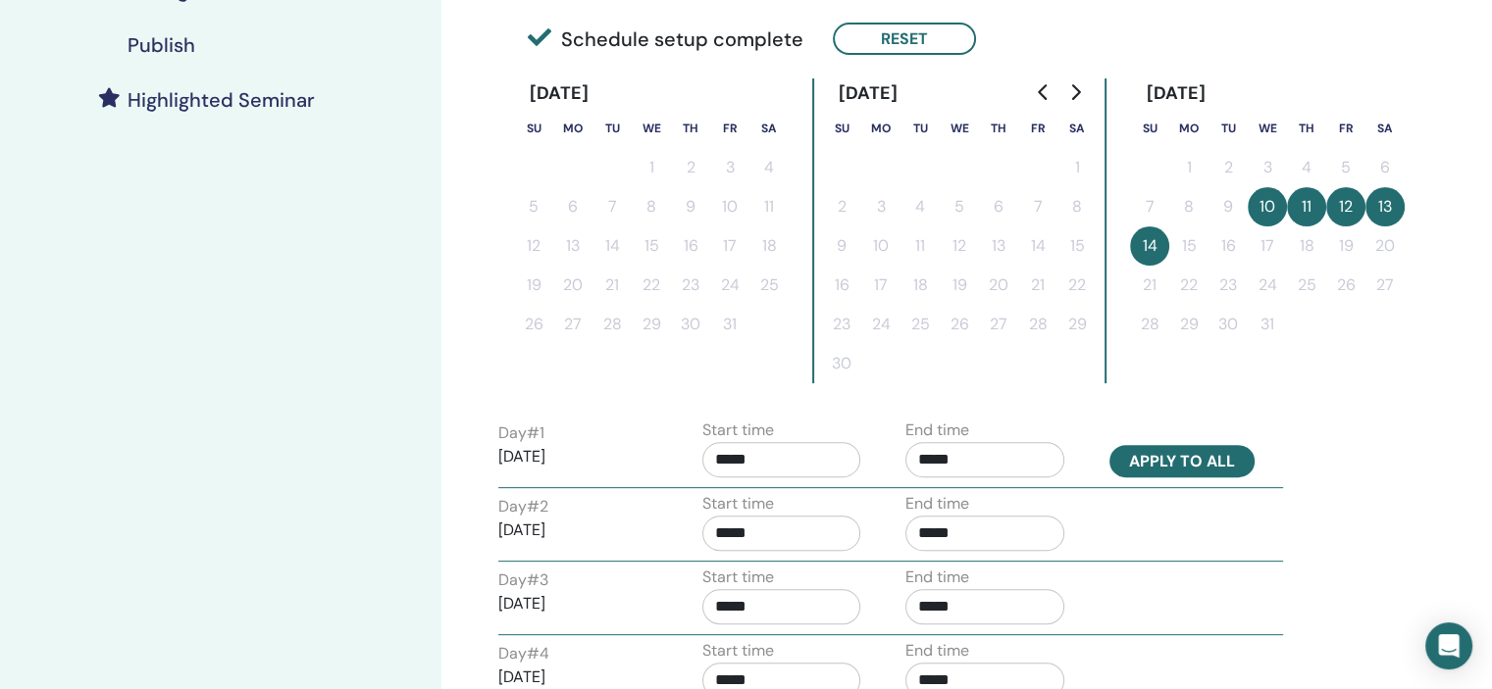
drag, startPoint x: 1177, startPoint y: 454, endPoint x: 1215, endPoint y: 453, distance: 38.3
click at [1177, 454] on button "Apply to all" at bounding box center [1181, 461] width 145 height 32
type input "*****"
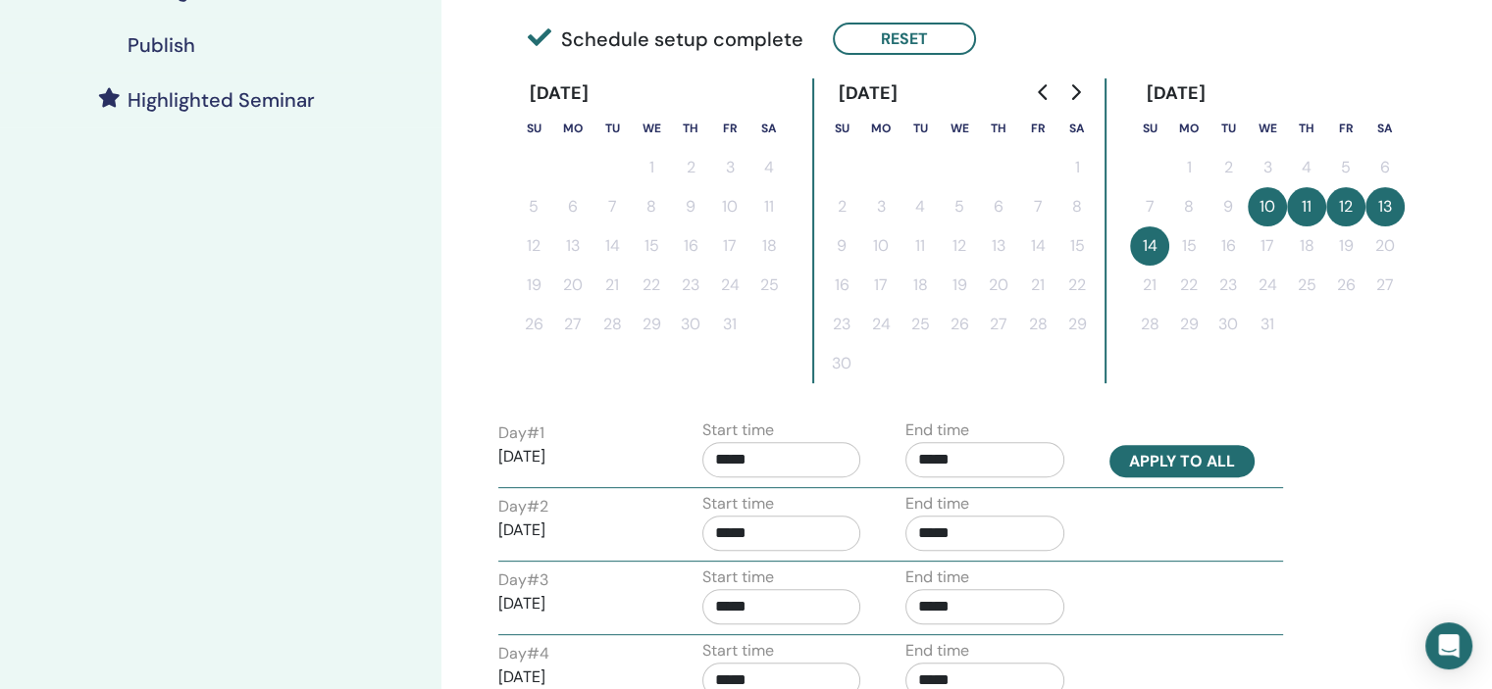
type input "*****"
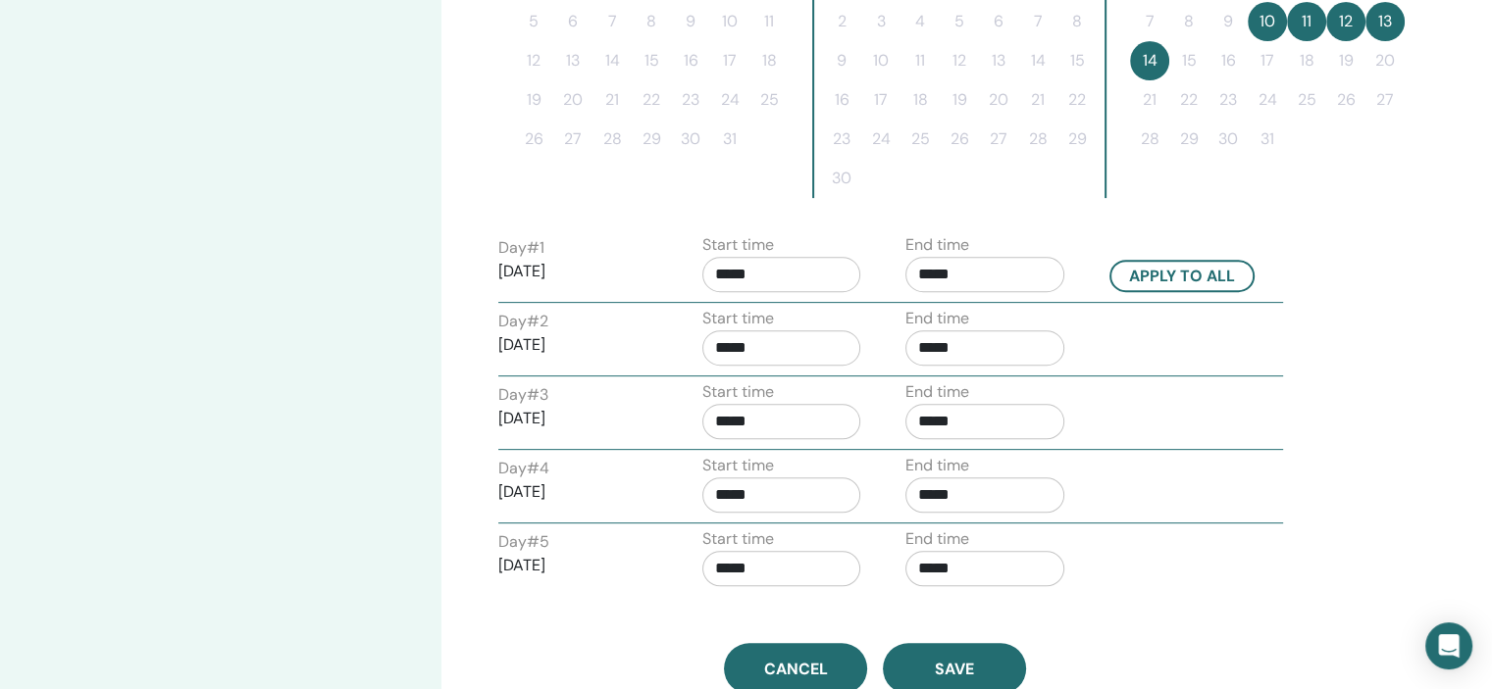
scroll to position [883, 0]
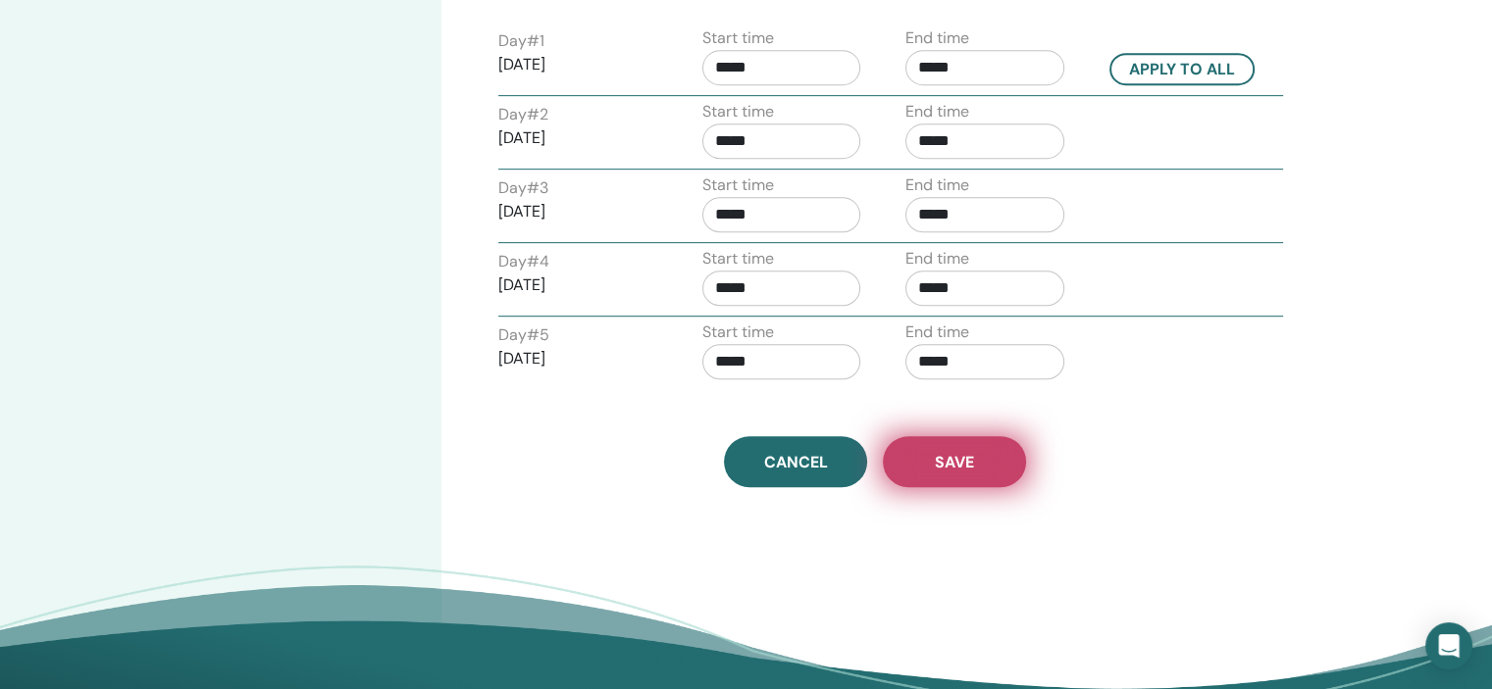
click at [962, 452] on span "Save" at bounding box center [954, 462] width 39 height 21
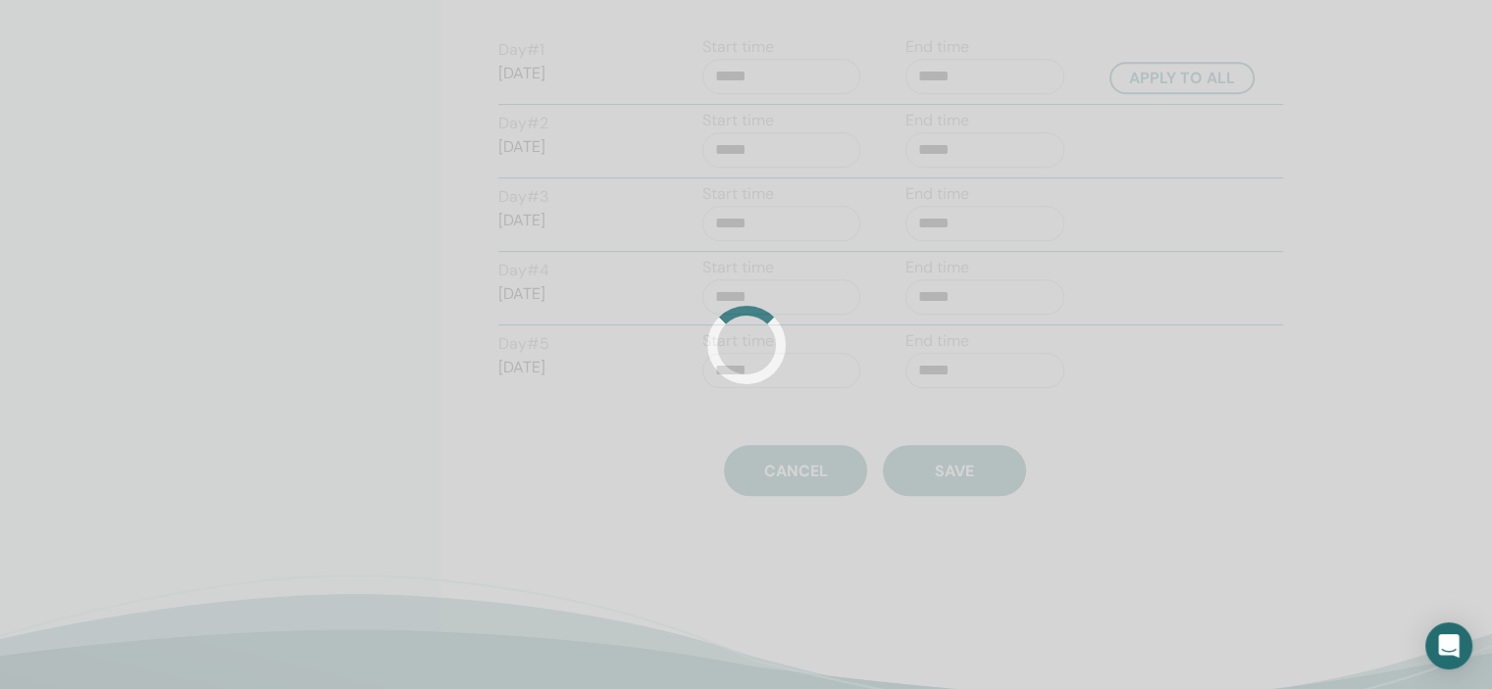
scroll to position [392, 0]
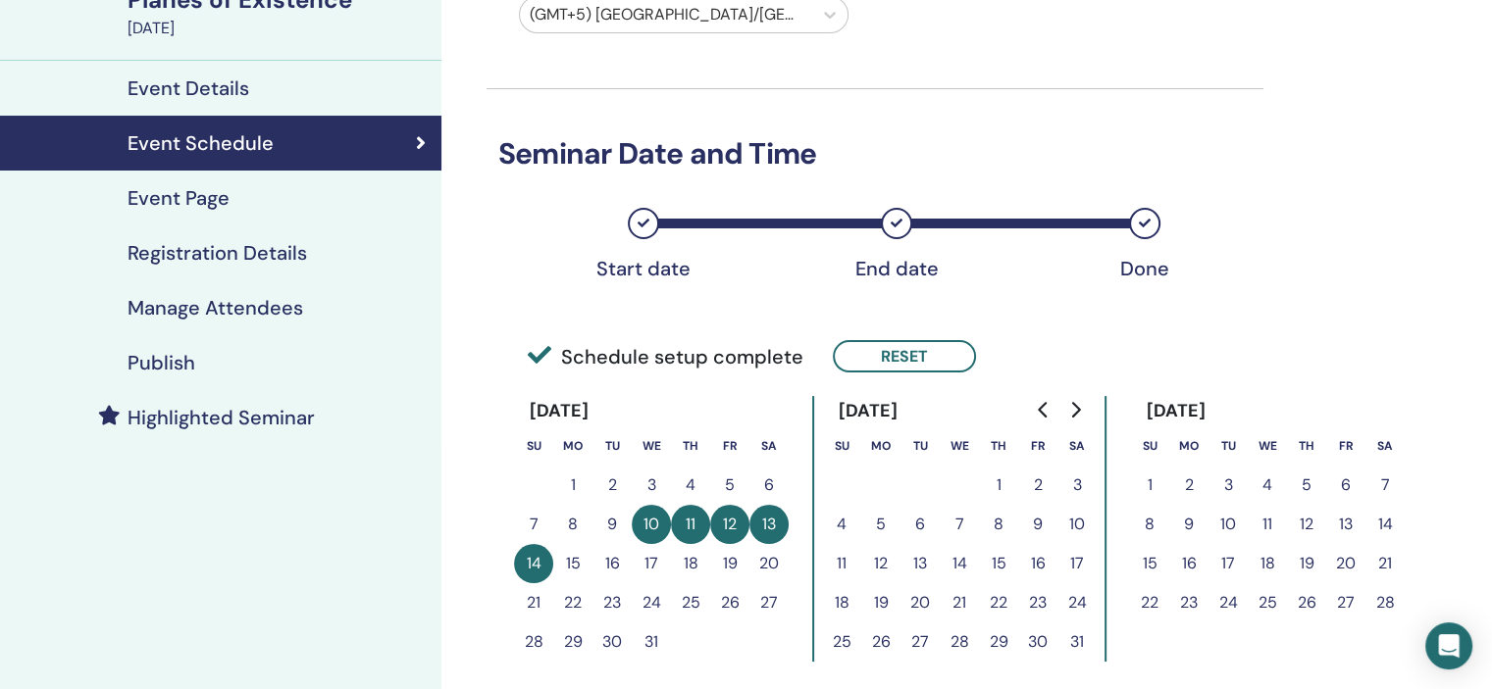
scroll to position [98, 0]
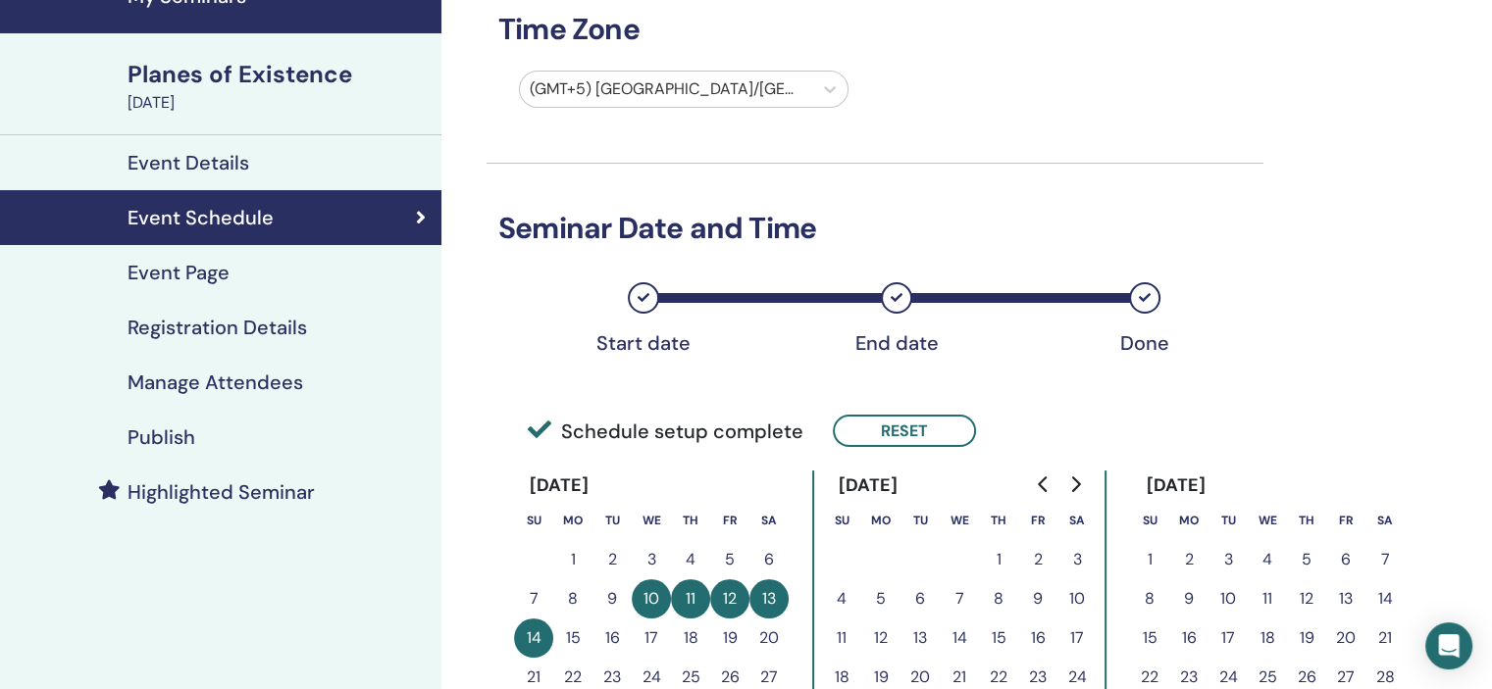
click at [271, 378] on h4 "Manage Attendees" at bounding box center [215, 383] width 176 height 24
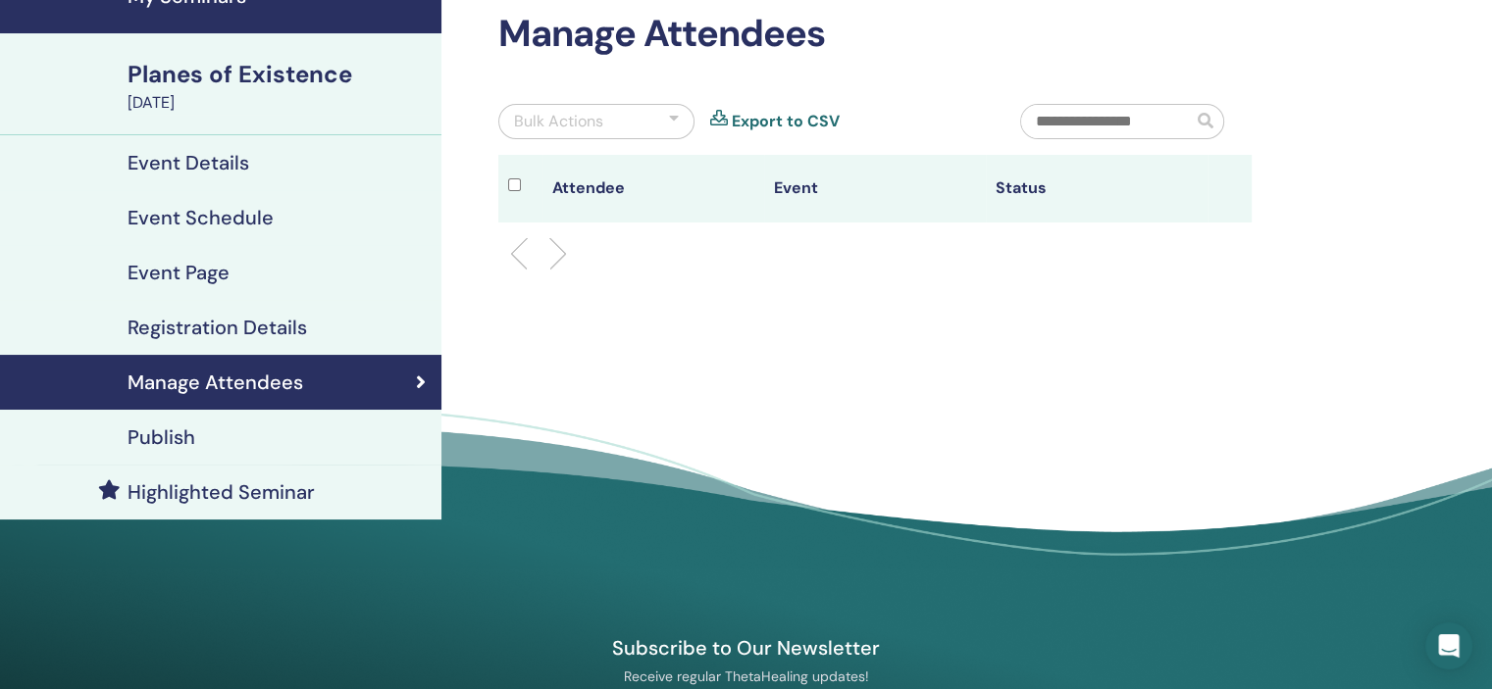
click at [271, 330] on h4 "Registration Details" at bounding box center [216, 328] width 179 height 24
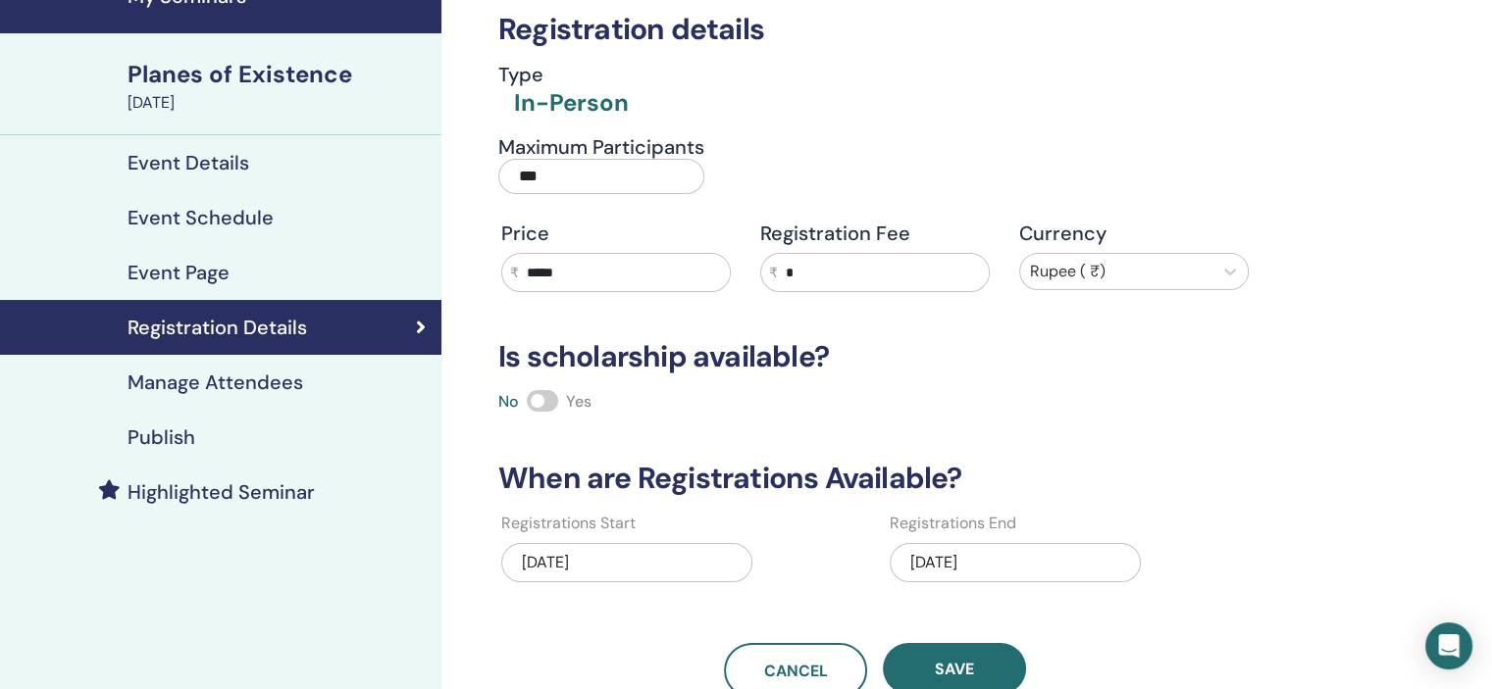
click at [1018, 555] on div "10/03/2025" at bounding box center [1014, 562] width 251 height 39
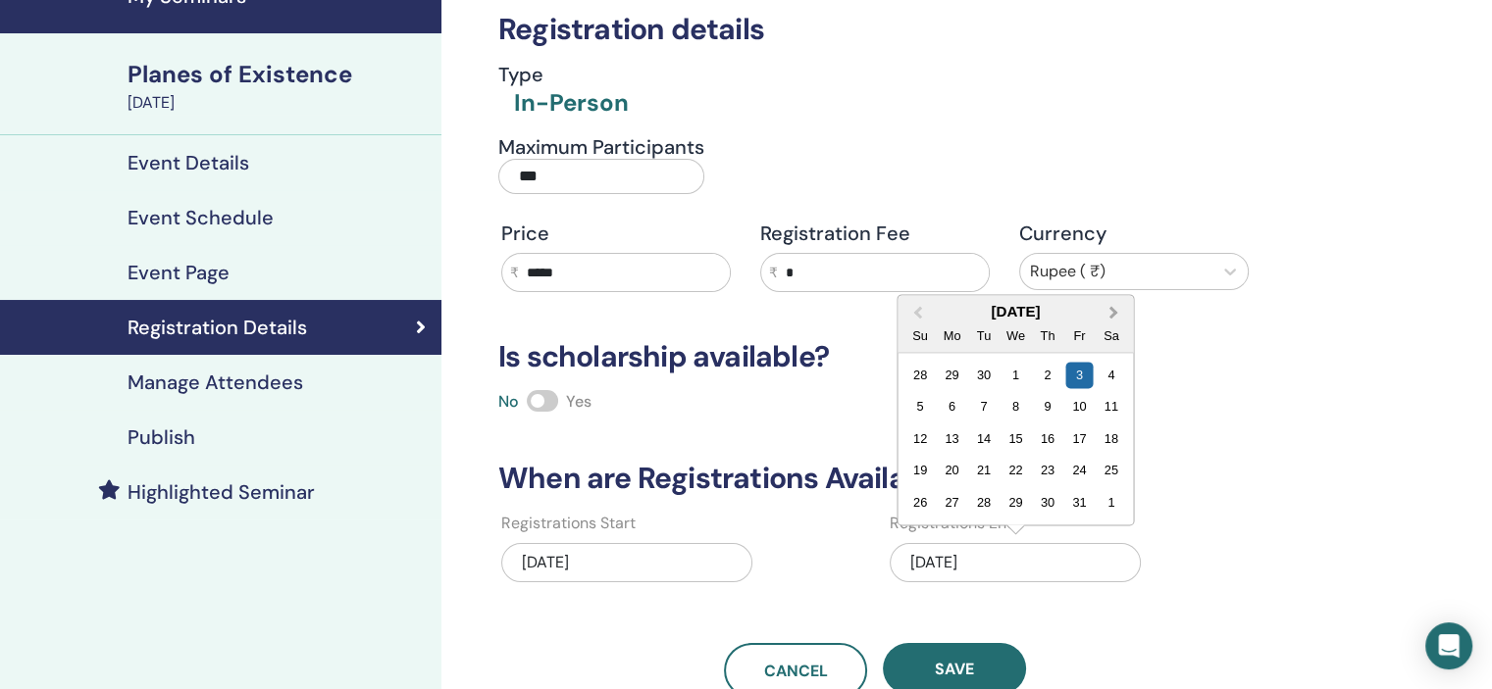
click at [1113, 306] on span "Next Month" at bounding box center [1113, 312] width 0 height 21
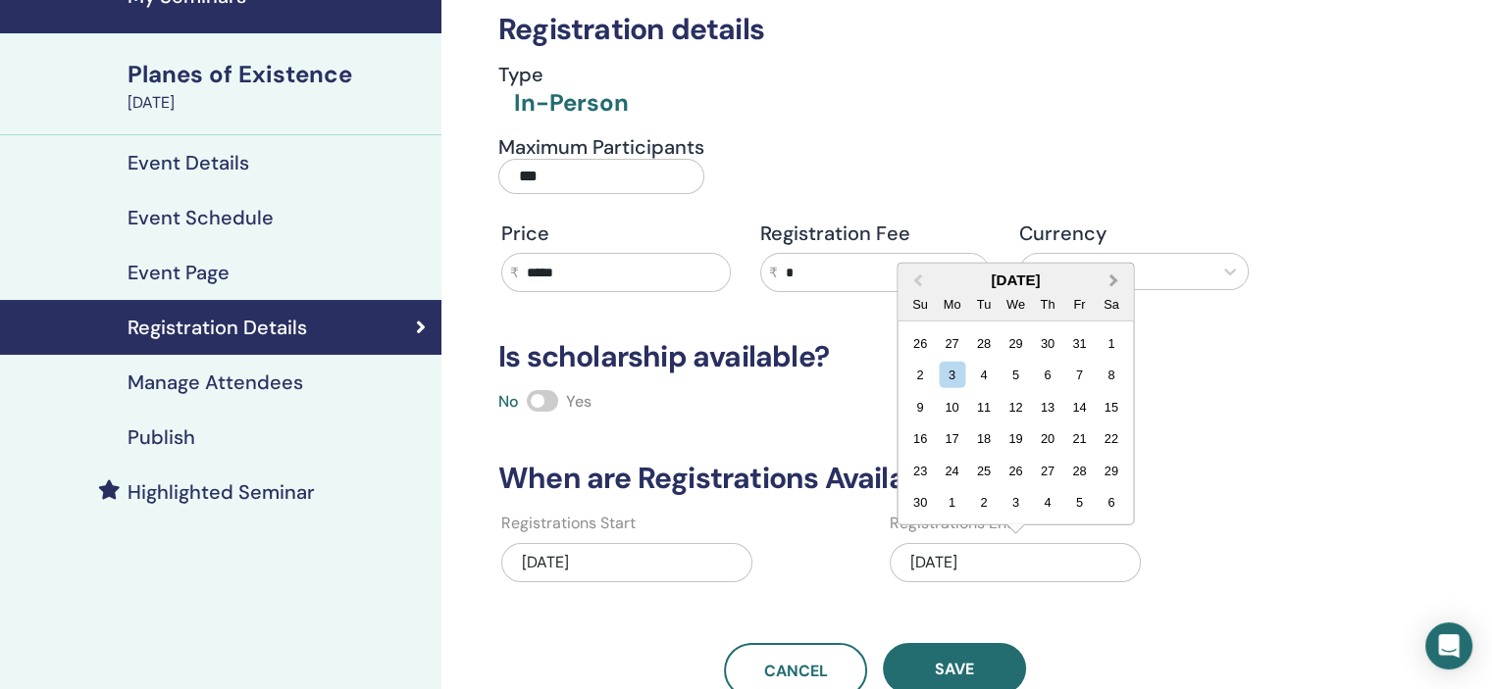
click at [1113, 272] on button "Next Month" at bounding box center [1114, 281] width 31 height 31
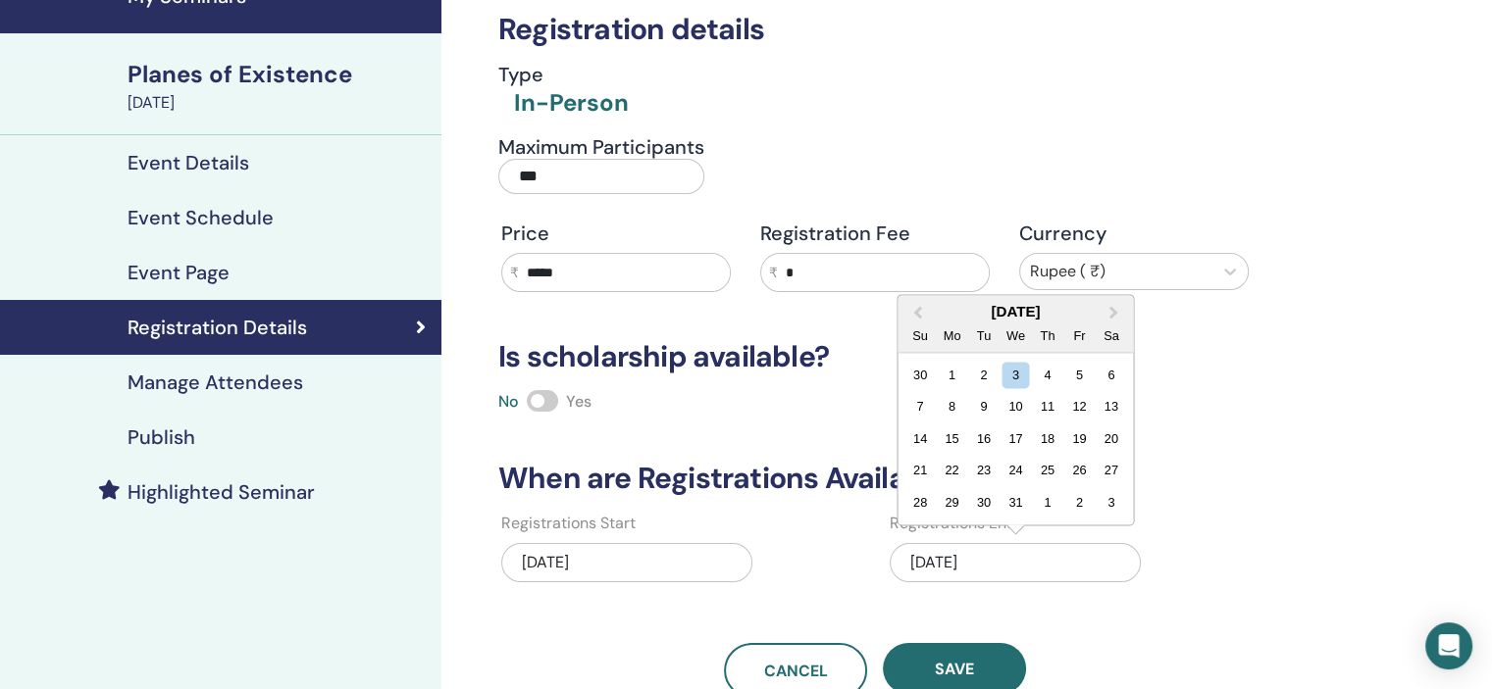
click at [1080, 505] on div "2" at bounding box center [1079, 502] width 26 height 26
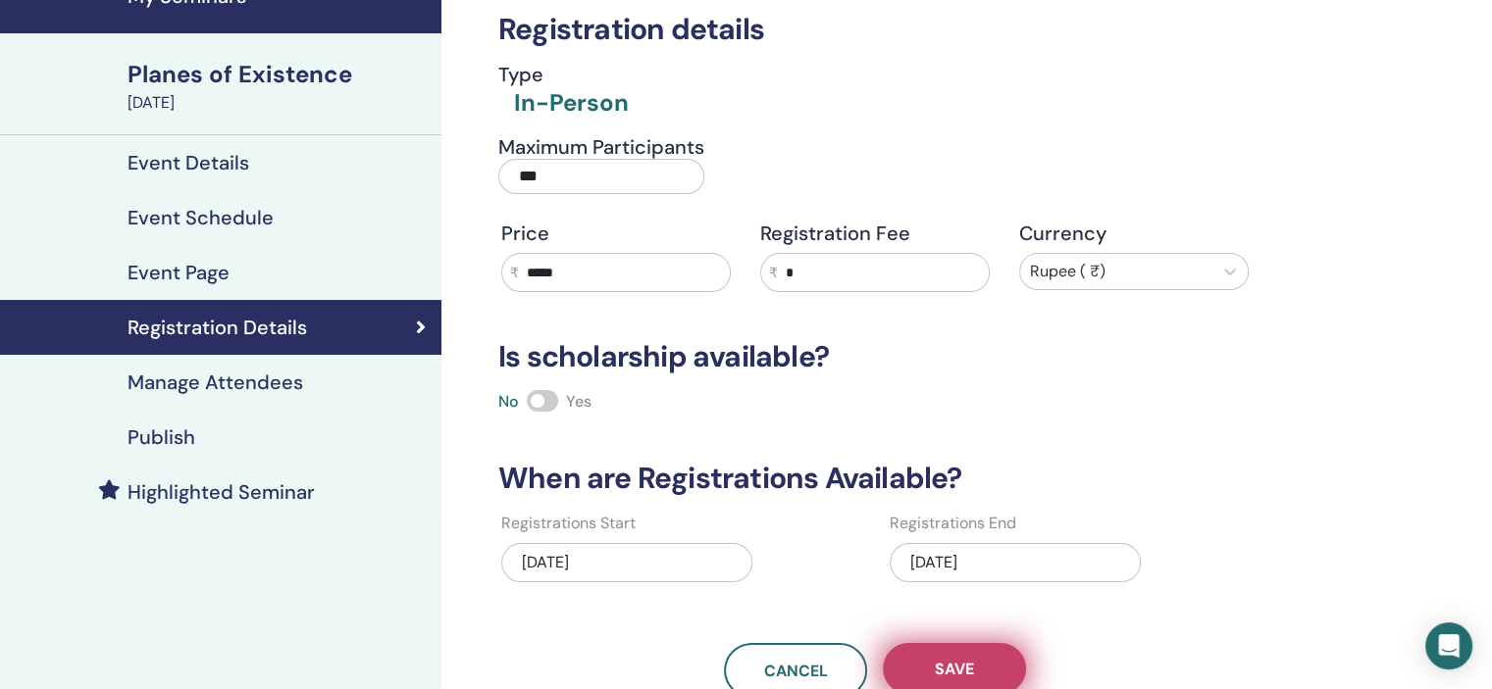
click at [977, 659] on button "Save" at bounding box center [954, 668] width 143 height 51
click at [229, 432] on div "Publish" at bounding box center [221, 438] width 410 height 24
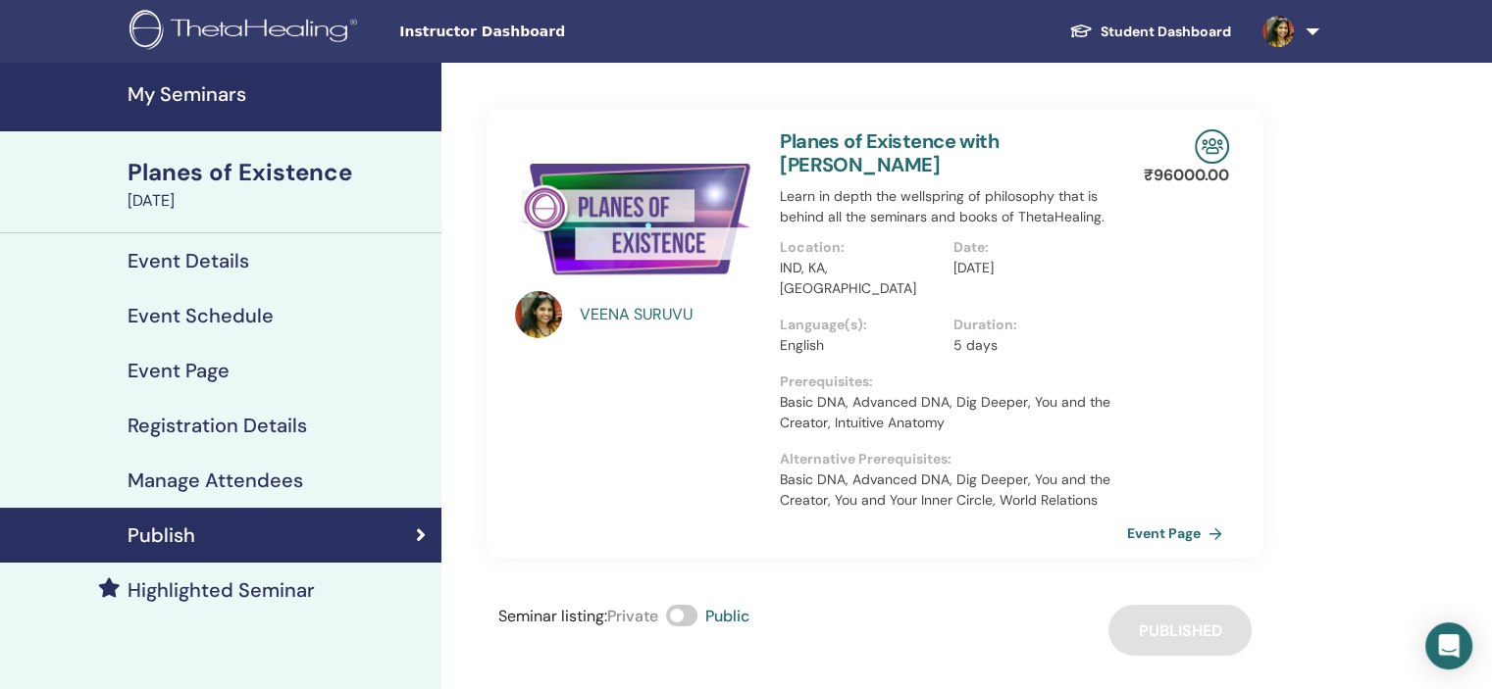
click at [215, 109] on link "My Seminars" at bounding box center [220, 97] width 441 height 69
